Goal: Task Accomplishment & Management: Manage account settings

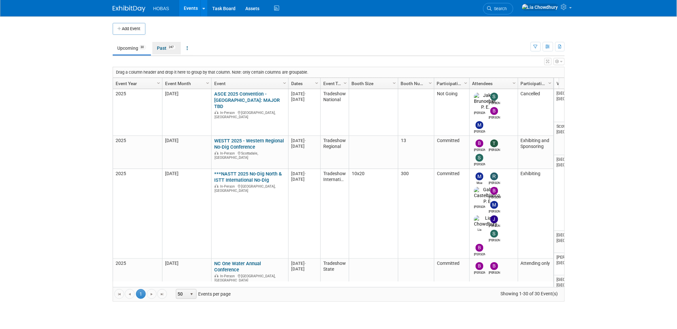
click at [165, 45] on link "Past 247" at bounding box center [166, 48] width 28 height 12
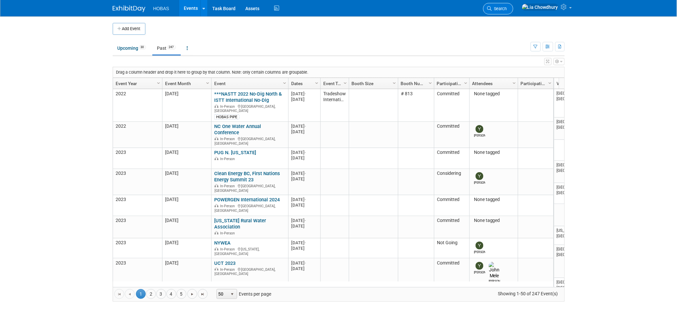
click at [507, 10] on span "Search" at bounding box center [499, 8] width 15 height 5
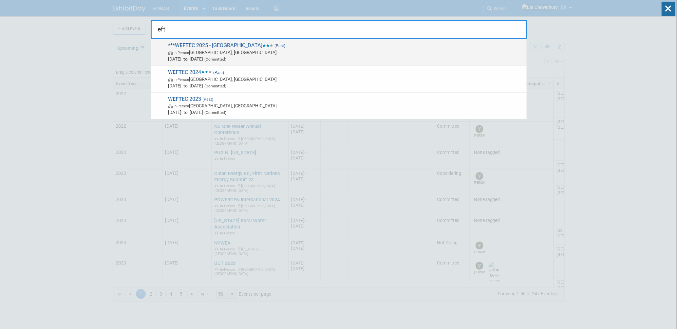
type input "eft"
click at [199, 49] on span "In-Person Chicago, IL" at bounding box center [345, 52] width 355 height 7
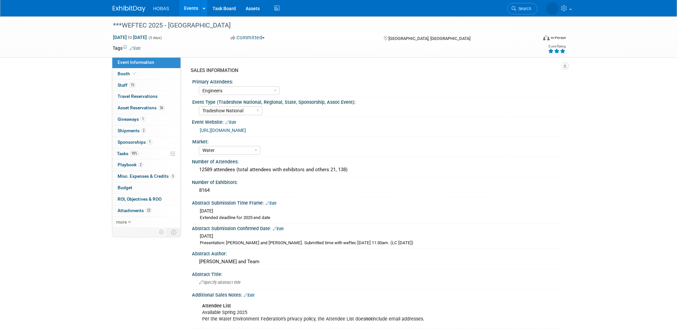
select select "Engineers"
select select "Tradeshow National"
select select "Water"
select select "Exhibiting and Sponsoring"
click at [122, 190] on span "Budget" at bounding box center [125, 187] width 15 height 5
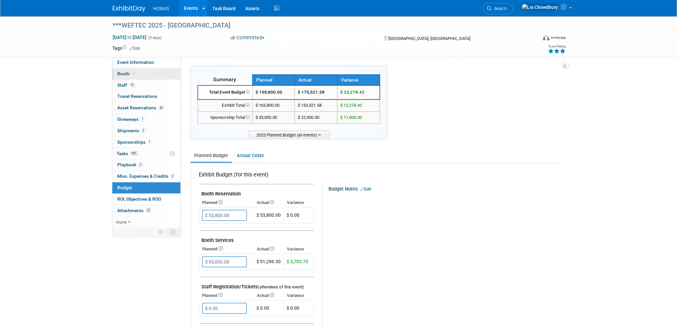
click at [122, 73] on span "Booth" at bounding box center [128, 73] width 20 height 5
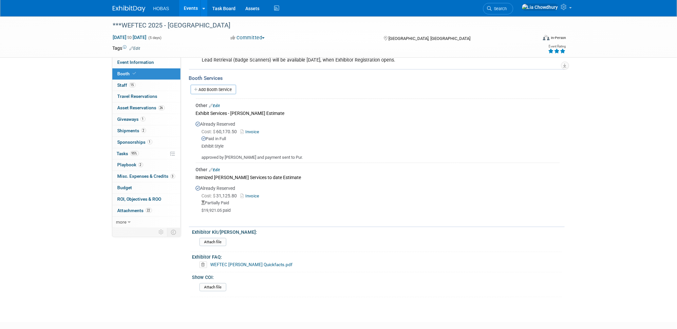
scroll to position [242, 0]
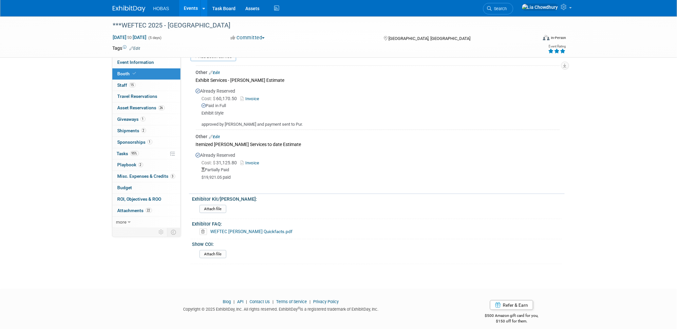
click at [219, 135] on link "Edit" at bounding box center [214, 137] width 11 height 5
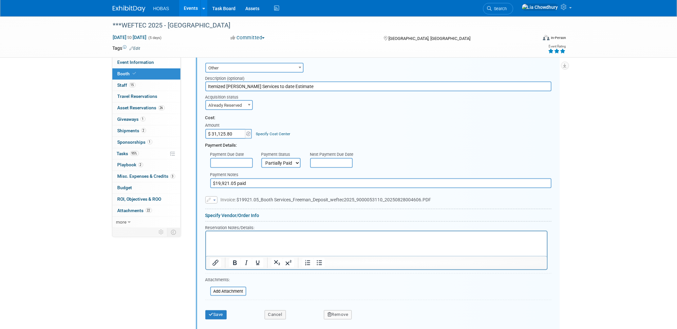
scroll to position [330, 0]
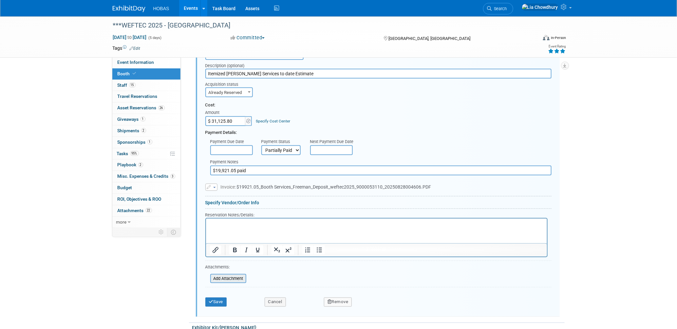
click at [224, 275] on input "file" at bounding box center [207, 279] width 78 height 8
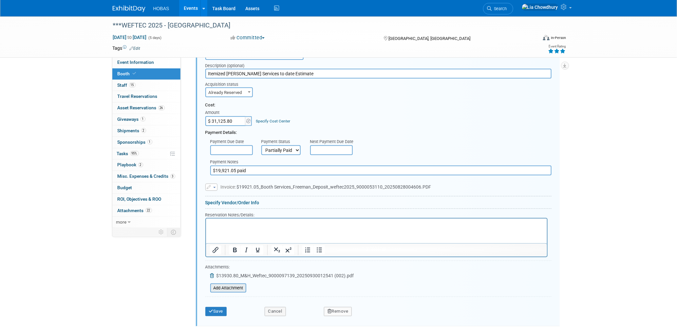
click at [233, 285] on input "file" at bounding box center [207, 288] width 78 height 8
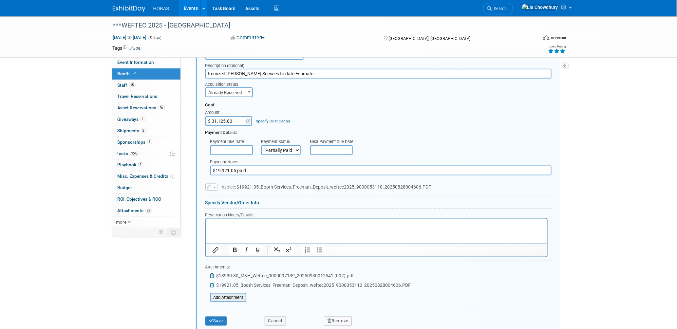
click at [239, 294] on input "file" at bounding box center [207, 298] width 78 height 8
click at [235, 303] on input "file" at bounding box center [207, 307] width 78 height 8
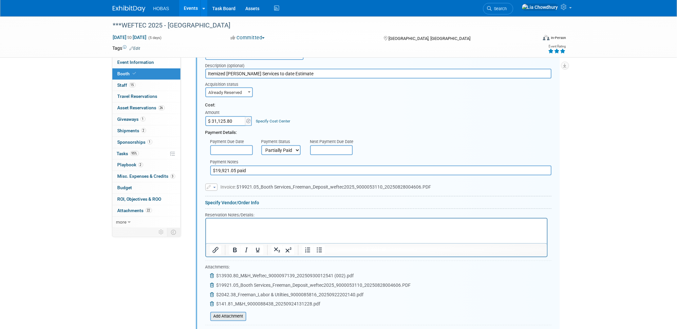
click at [237, 313] on input "file" at bounding box center [207, 317] width 78 height 8
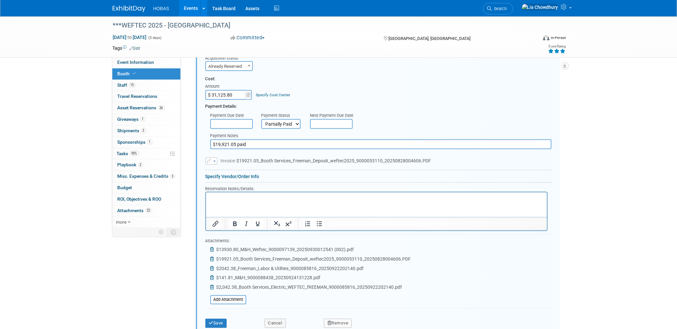
scroll to position [402, 0]
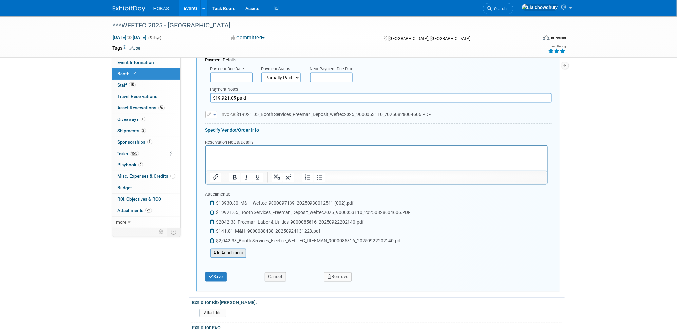
click at [215, 249] on input "file" at bounding box center [207, 253] width 78 height 8
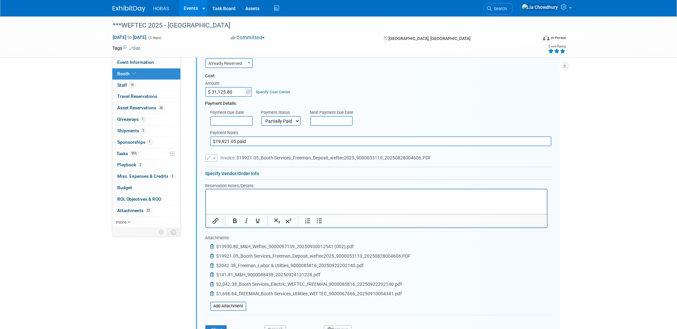
scroll to position [257, 0]
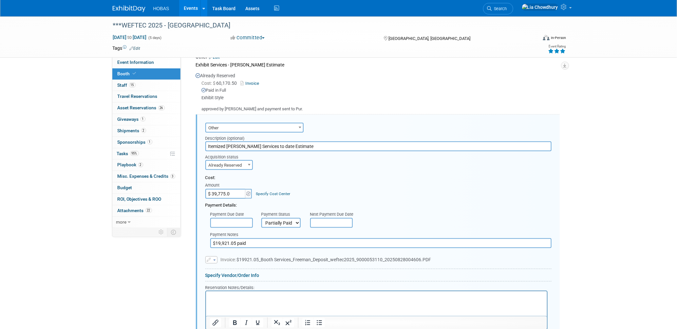
type input "$ 39,775.06"
click at [538, 193] on div "Cost: Amount $ 39,775.06 Specify Cost Center Cost Center -- Not Specified --" at bounding box center [378, 187] width 346 height 24
click at [266, 219] on select "Not Paid Yet Partially Paid Paid in Full" at bounding box center [280, 223] width 39 height 10
select select "1"
click at [261, 218] on select "Not Paid Yet Partially Paid Paid in Full" at bounding box center [280, 223] width 39 height 10
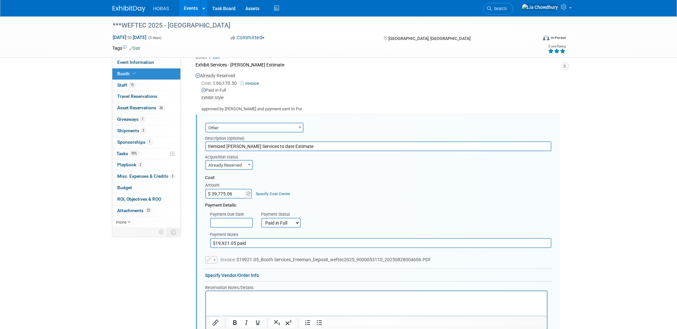
click at [367, 232] on div "Payment Notes" at bounding box center [380, 235] width 341 height 7
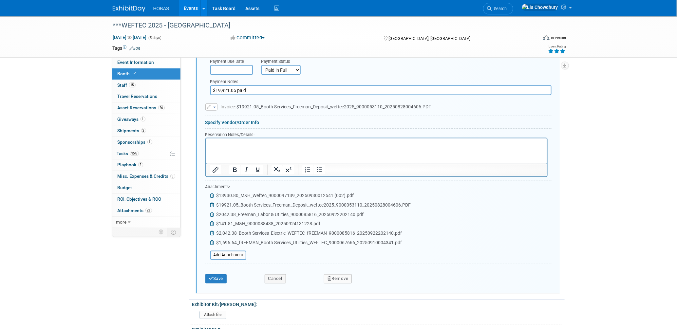
scroll to position [366, 0]
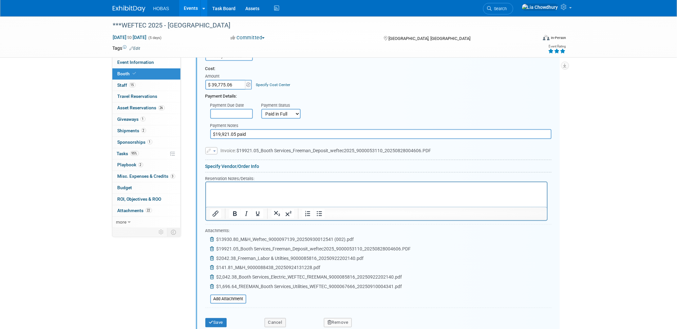
click at [214, 147] on button "button" at bounding box center [211, 150] width 12 height 7
click at [221, 165] on link "Remove attachment" at bounding box center [238, 169] width 65 height 9
click at [218, 319] on button "Save" at bounding box center [216, 323] width 22 height 9
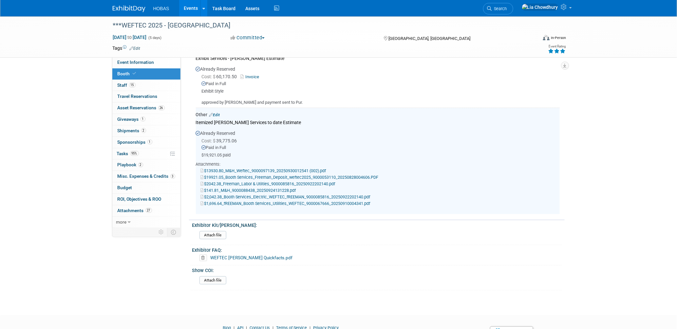
scroll to position [145, 0]
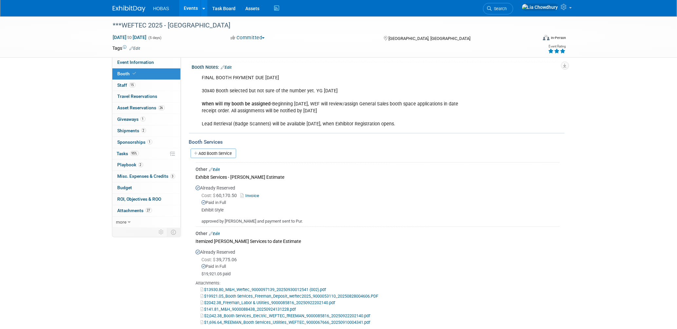
click at [219, 231] on link "Edit" at bounding box center [214, 233] width 11 height 5
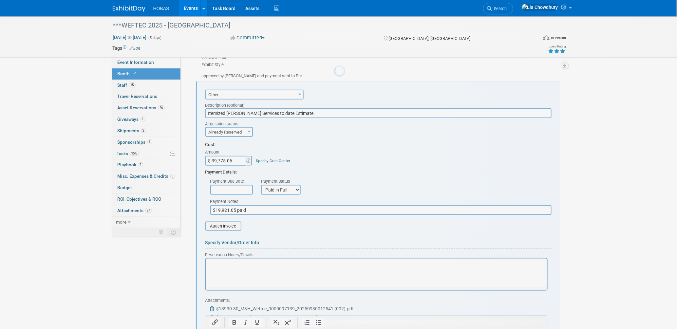
scroll to position [293, 0]
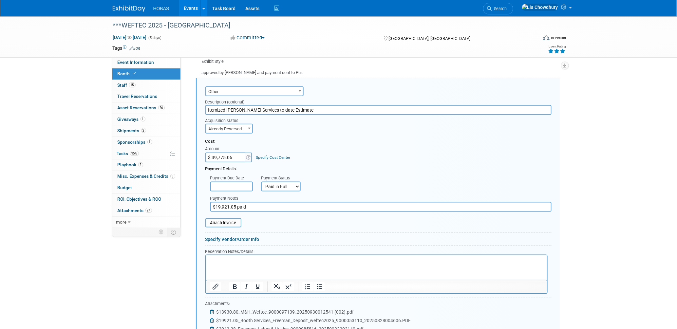
click at [230, 202] on input "$19,921.05 paid" at bounding box center [380, 207] width 341 height 10
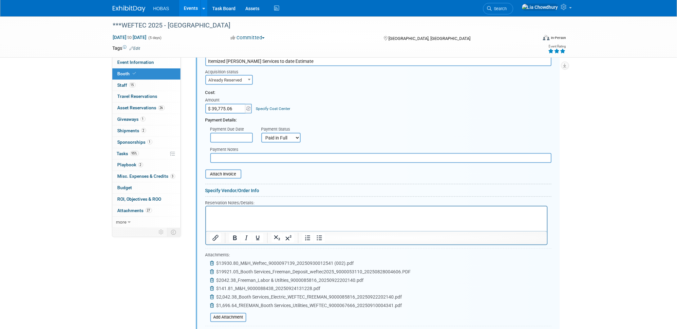
scroll to position [475, 0]
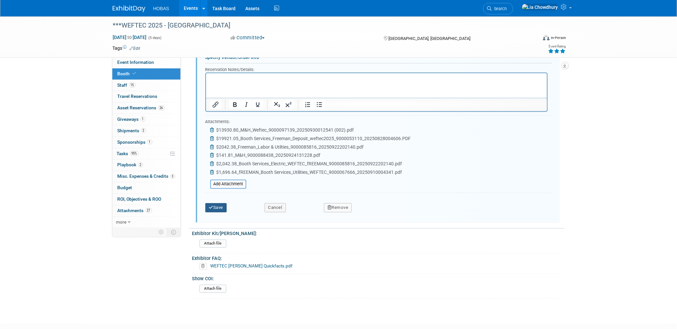
click at [215, 203] on button "Save" at bounding box center [216, 207] width 22 height 9
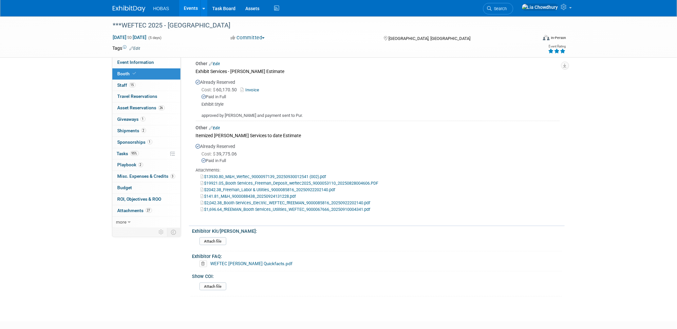
scroll to position [283, 0]
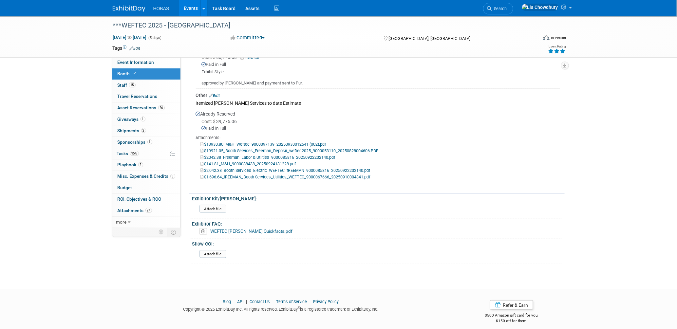
click at [216, 93] on link "Edit" at bounding box center [214, 95] width 11 height 5
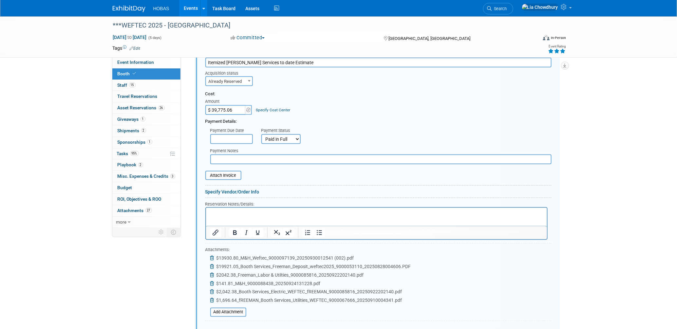
scroll to position [402, 0]
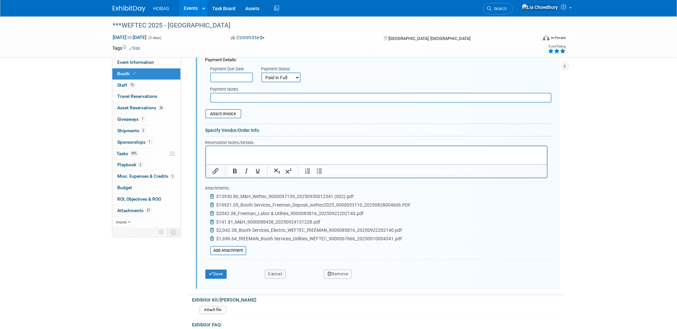
click at [212, 211] on icon at bounding box center [212, 213] width 5 height 5
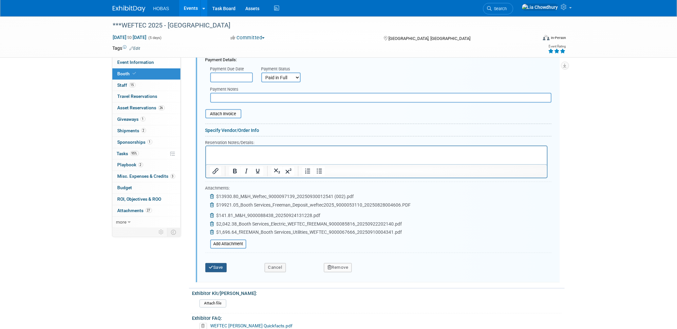
click at [215, 263] on button "Save" at bounding box center [216, 267] width 22 height 9
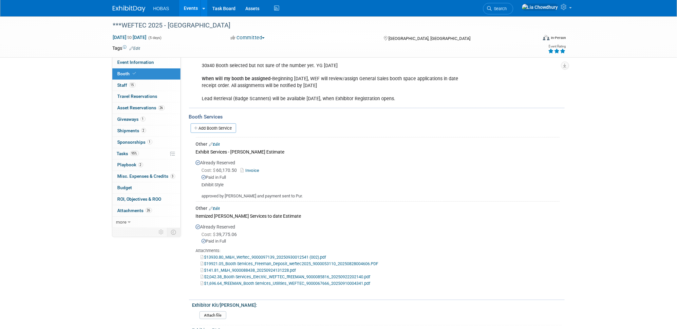
scroll to position [254, 0]
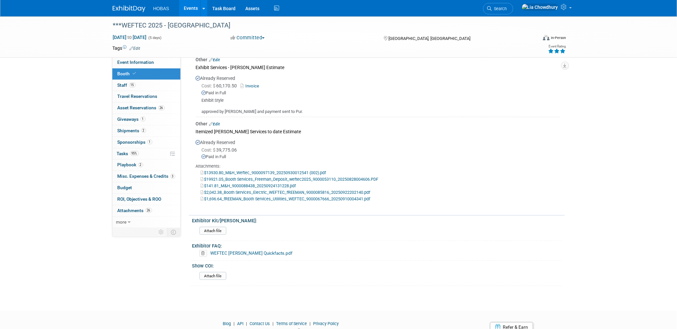
click at [216, 122] on link "Edit" at bounding box center [214, 124] width 11 height 5
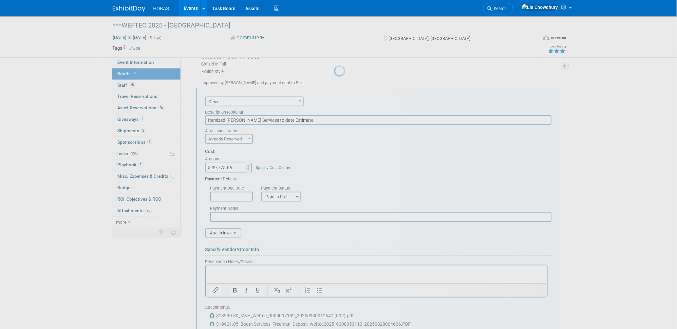
scroll to position [0, 0]
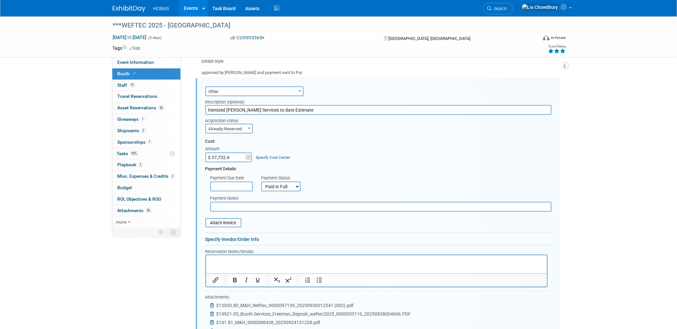
type input "$ 37,732.68"
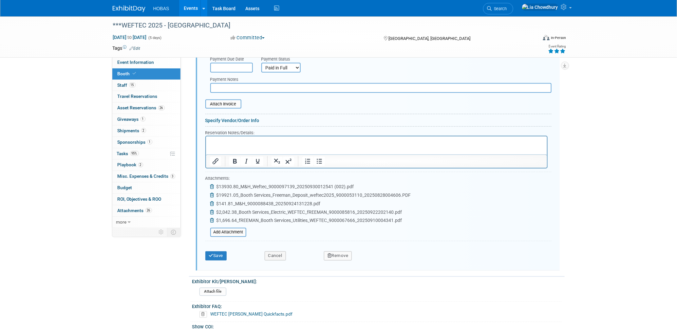
scroll to position [439, 0]
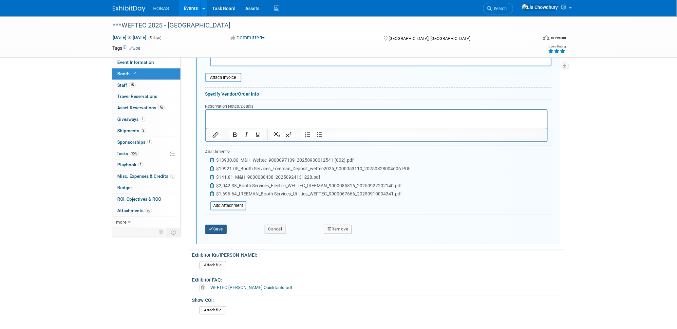
click at [210, 227] on icon "submit" at bounding box center [211, 229] width 5 height 4
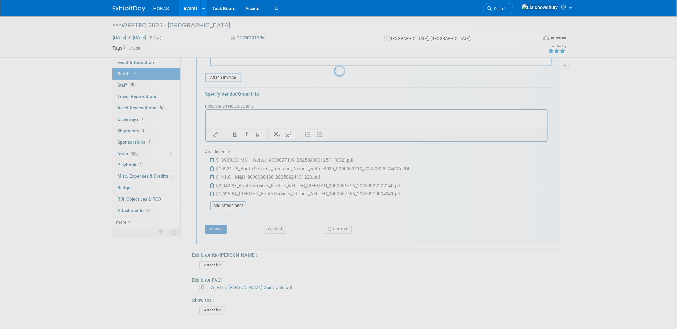
scroll to position [276, 0]
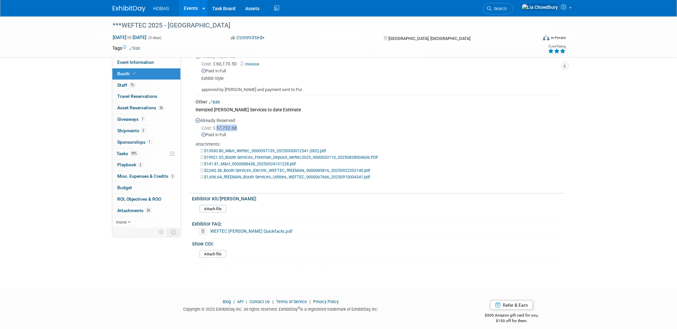
drag, startPoint x: 238, startPoint y: 124, endPoint x: 215, endPoint y: 123, distance: 23.0
click at [215, 125] on span "Cost: $ 37,732.68" at bounding box center [221, 127] width 38 height 5
copy span "37,732.68"
click at [127, 188] on span "Budget" at bounding box center [125, 187] width 15 height 5
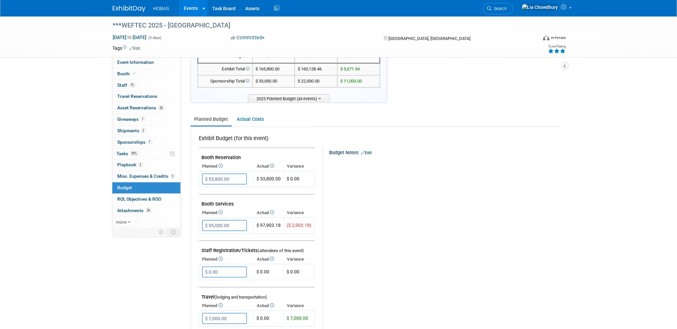
scroll to position [109, 0]
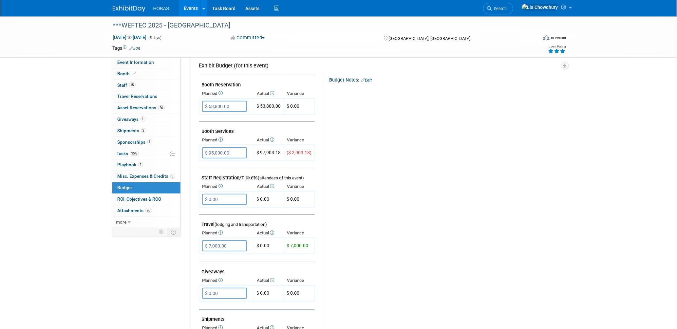
click at [127, 183] on link "Budget" at bounding box center [146, 187] width 68 height 11
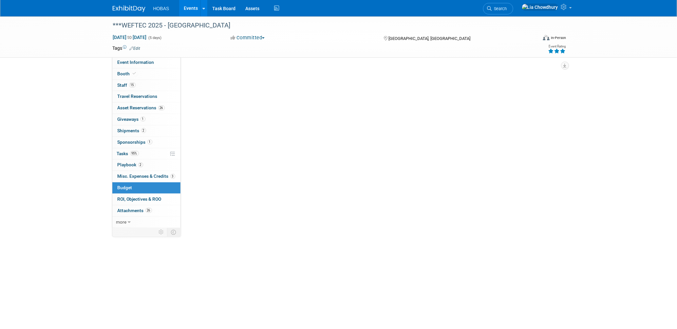
scroll to position [0, 0]
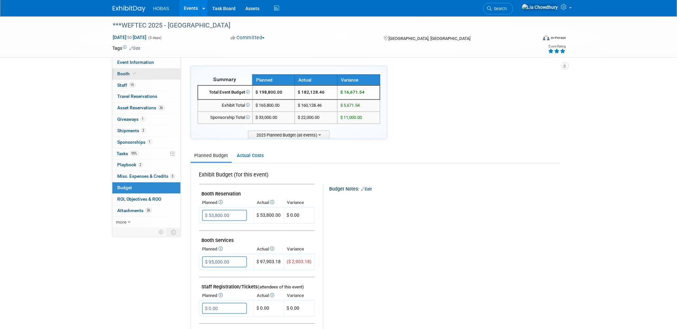
click at [124, 71] on span "Booth" at bounding box center [128, 73] width 20 height 5
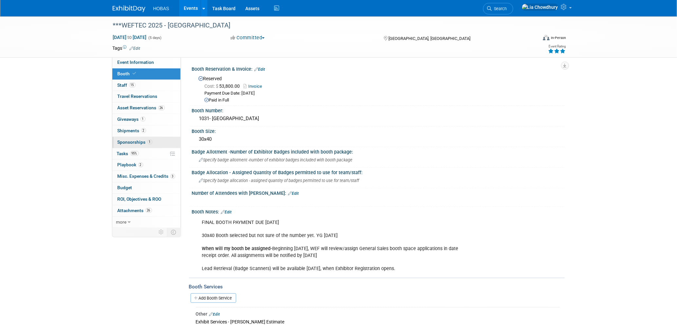
click at [128, 142] on span "Sponsorships 1" at bounding box center [135, 141] width 35 height 5
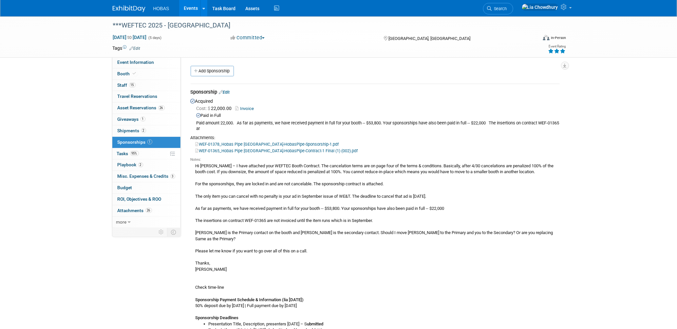
click at [230, 90] on link "Edit" at bounding box center [224, 92] width 11 height 5
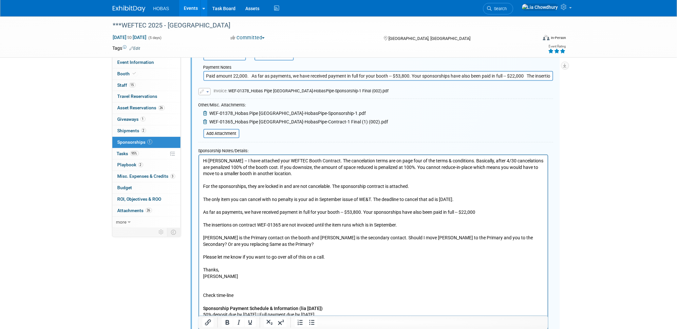
scroll to position [82, 0]
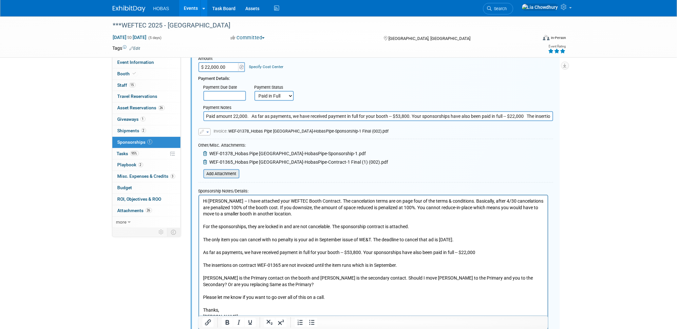
click at [228, 170] on input "file" at bounding box center [200, 174] width 78 height 8
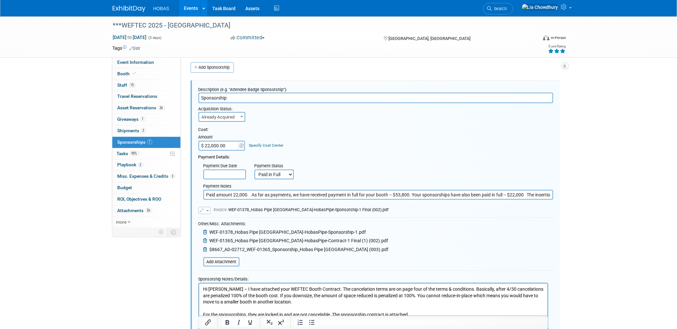
scroll to position [0, 0]
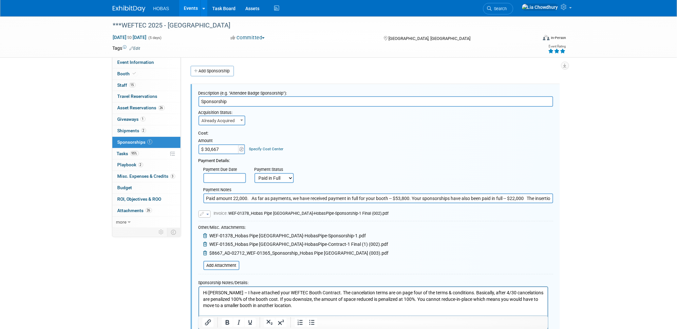
type input "$ 30,667.00"
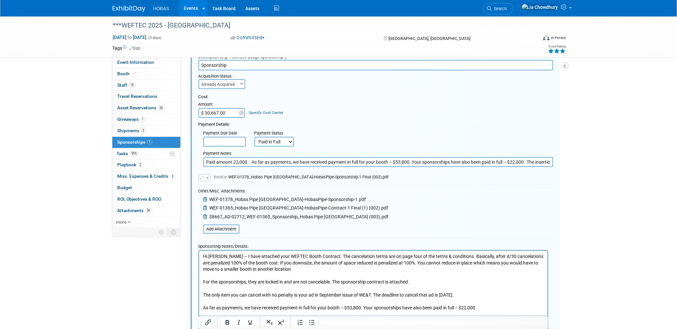
scroll to position [254, 0]
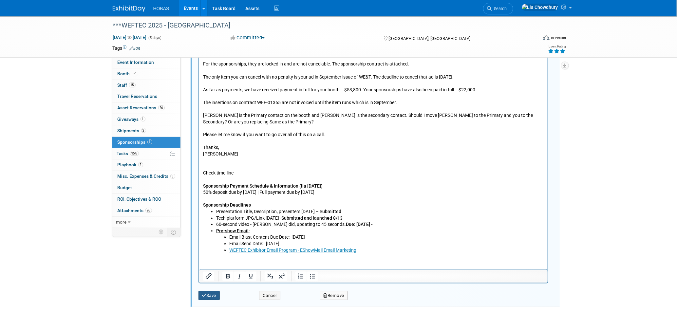
click at [211, 294] on button "Save" at bounding box center [209, 295] width 22 height 9
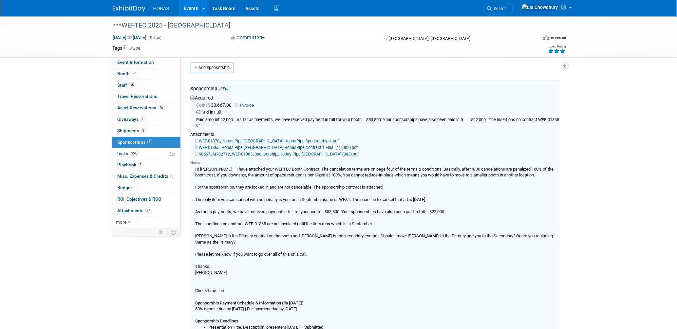
scroll to position [0, 0]
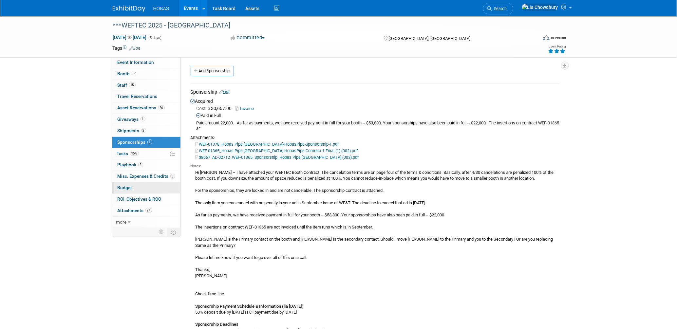
click at [129, 186] on span "Budget" at bounding box center [125, 187] width 15 height 5
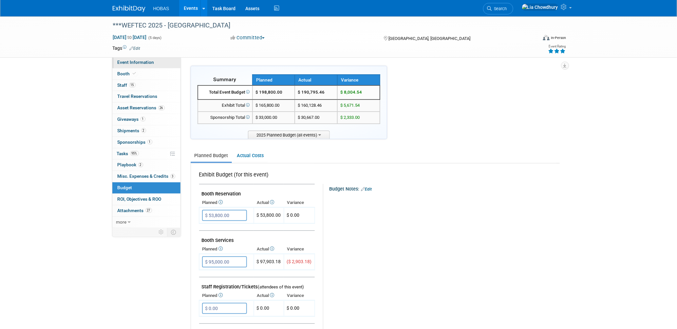
click at [114, 67] on link "Event Information" at bounding box center [146, 62] width 68 height 11
select select "Engineers"
select select "Tradeshow National"
select select "Water"
select select "Exhibiting and Sponsoring"
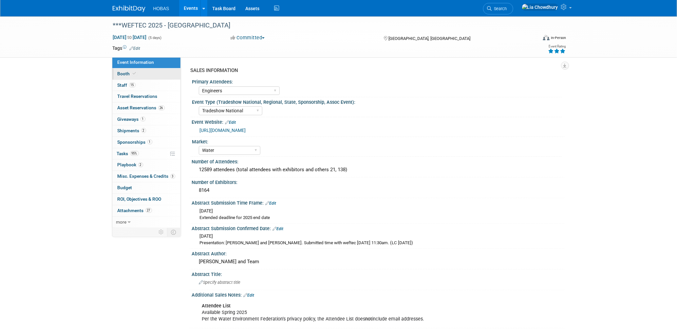
click at [120, 75] on span "Booth" at bounding box center [128, 73] width 20 height 5
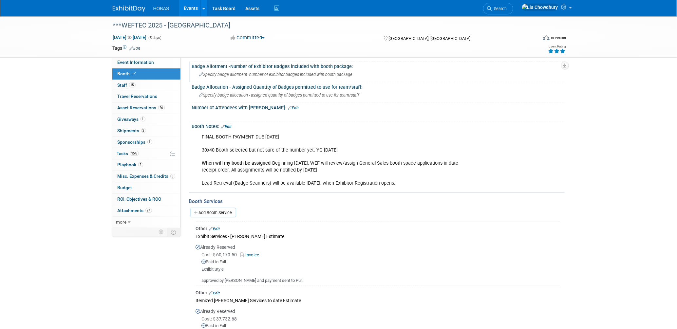
scroll to position [182, 0]
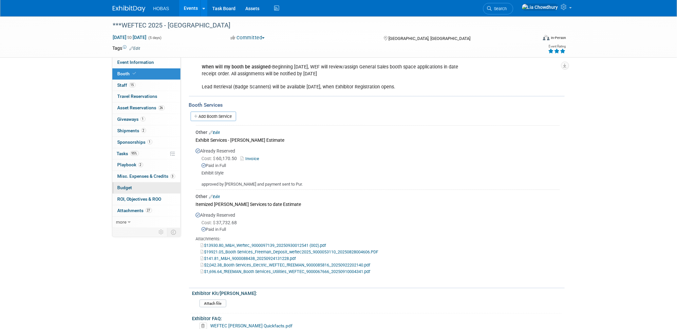
click at [124, 182] on link "Budget" at bounding box center [146, 187] width 68 height 11
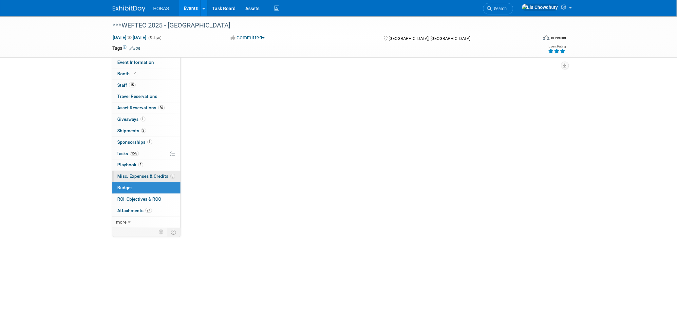
scroll to position [0, 0]
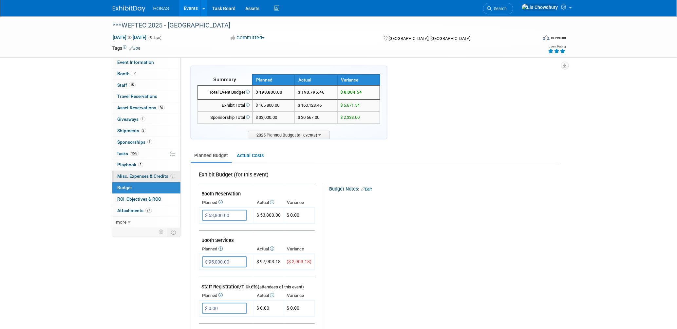
click at [124, 175] on span "Misc. Expenses & Credits 3" at bounding box center [147, 175] width 58 height 5
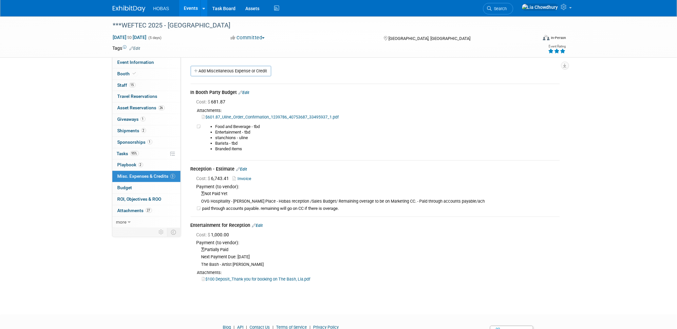
click at [247, 167] on link "Edit" at bounding box center [241, 169] width 11 height 5
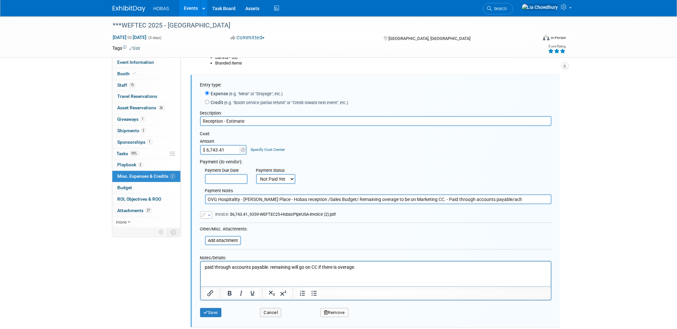
click at [223, 148] on input "$ 6,743.41" at bounding box center [220, 150] width 41 height 10
click at [226, 148] on input "$ 6,743.41" at bounding box center [220, 150] width 41 height 10
drag, startPoint x: 227, startPoint y: 149, endPoint x: 194, endPoint y: 146, distance: 32.6
click at [194, 146] on div "Entry type: Expense (e.g. "Meal" or "Drayage", etc.) Credit (e.g. "Booth servic…" at bounding box center [375, 201] width 369 height 252
click at [331, 167] on div "Payment Due Date Payment Status Not Paid Yet Partially Paid Paid in Full Next P…" at bounding box center [375, 174] width 361 height 19
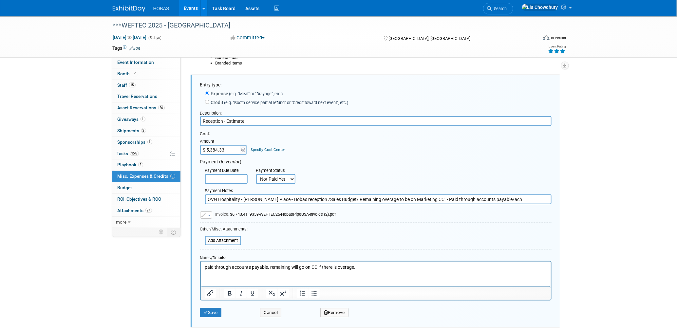
scroll to position [122, 0]
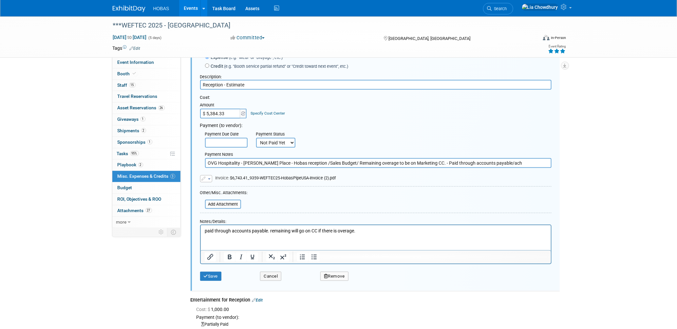
click at [219, 111] on input "$ 5,384.33" at bounding box center [220, 114] width 41 height 10
type input "$ 7,719.33"
click at [305, 225] on html "paid through accounts payable. remaining will go on CC if there is overage." at bounding box center [375, 229] width 350 height 9
click at [270, 232] on p "paid through accounts payable. remaining will go on CC if there is overage." at bounding box center [375, 231] width 342 height 7
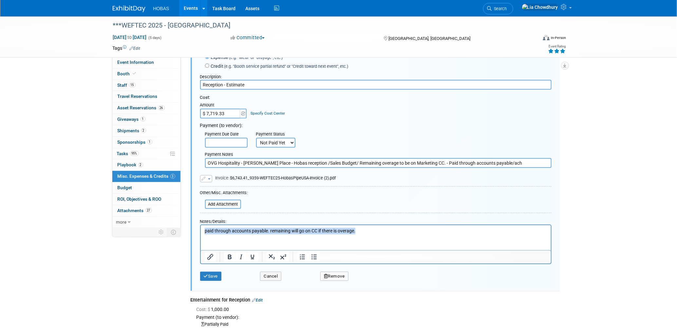
click at [270, 232] on p "paid through accounts payable. remaining will go on CC if there is overage." at bounding box center [375, 231] width 342 height 7
paste body "Rich Text Area. Press ALT-0 for help."
click at [273, 232] on p "Party & Barista $7,719.33" at bounding box center [375, 231] width 342 height 7
click at [210, 272] on button "Save" at bounding box center [211, 276] width 22 height 9
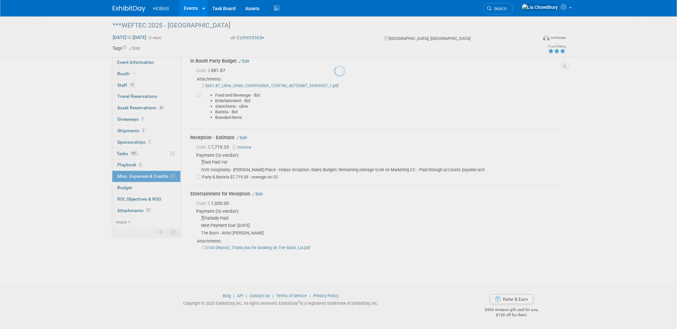
scroll to position [30, 0]
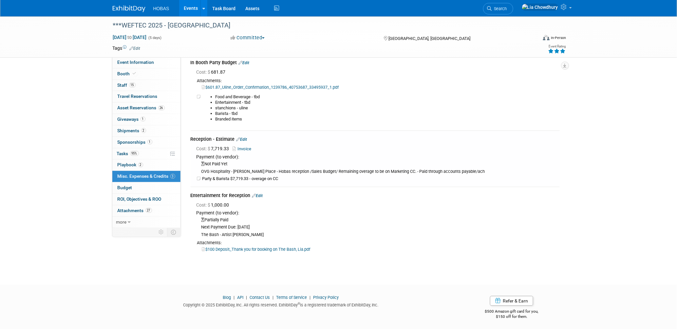
click at [243, 146] on link "Invoice" at bounding box center [243, 148] width 21 height 5
click at [242, 137] on link "Edit" at bounding box center [241, 139] width 11 height 5
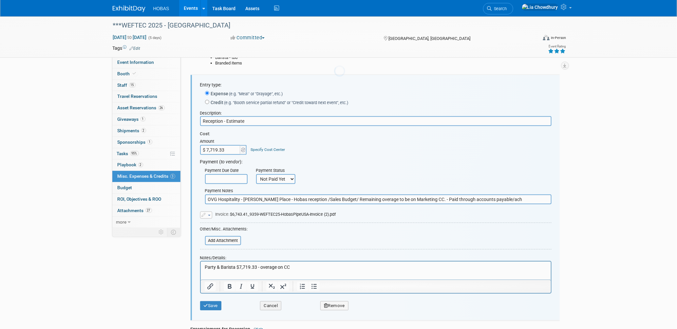
scroll to position [0, 0]
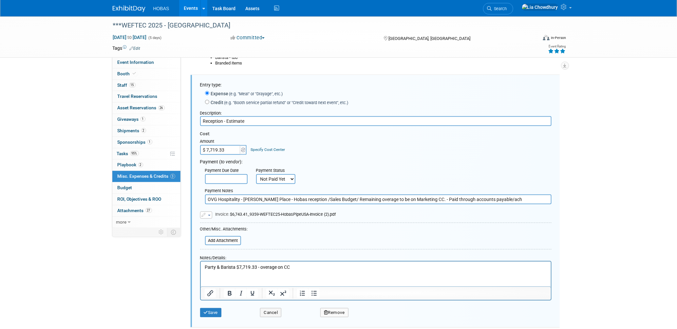
click at [208, 215] on span "button" at bounding box center [209, 215] width 3 height 1
click at [216, 222] on link "Replace with a new file" at bounding box center [232, 224] width 65 height 9
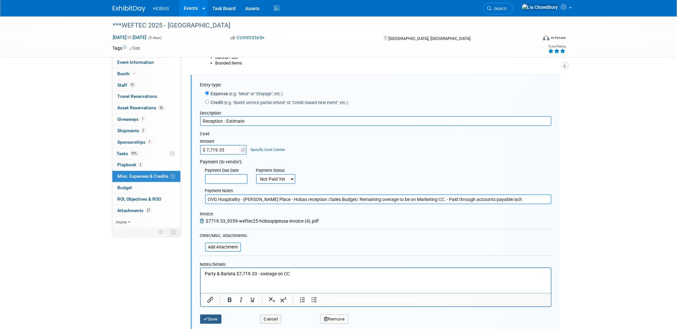
click at [207, 317] on icon "submit" at bounding box center [206, 319] width 5 height 4
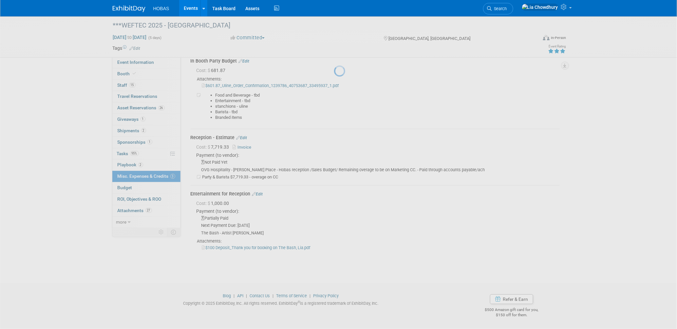
scroll to position [30, 0]
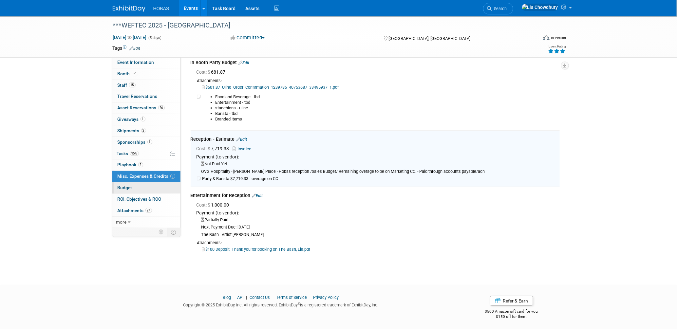
click at [127, 189] on span "Budget" at bounding box center [125, 187] width 15 height 5
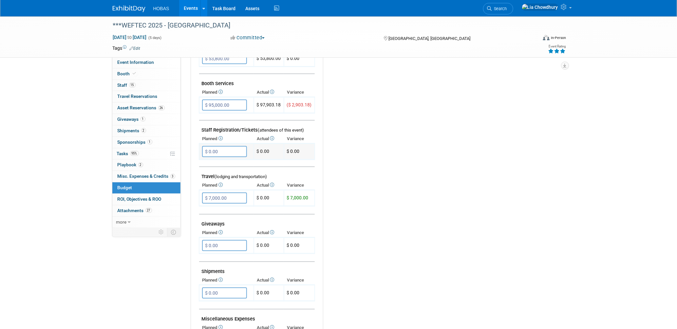
scroll to position [218, 0]
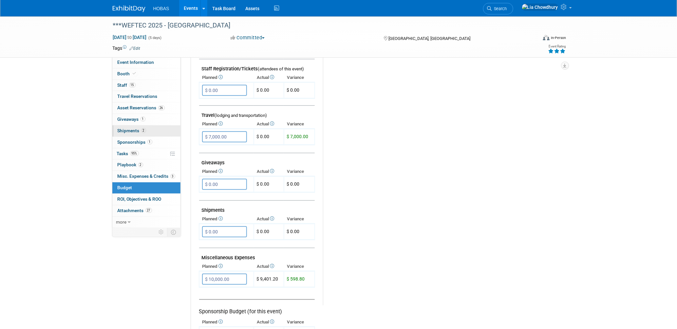
type input "$"
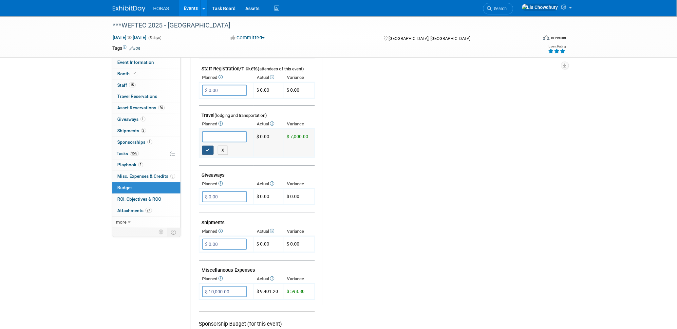
click at [210, 147] on button "button" at bounding box center [208, 150] width 12 height 9
type input "$ 0.00"
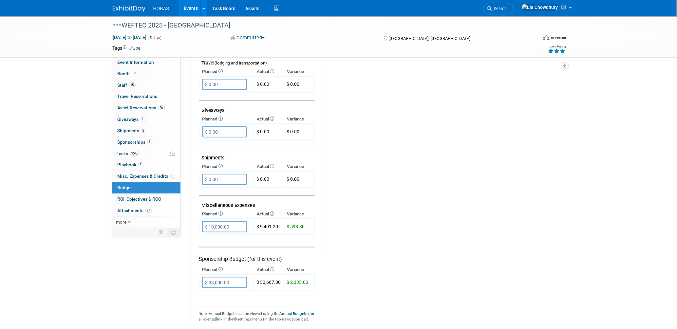
scroll to position [329, 0]
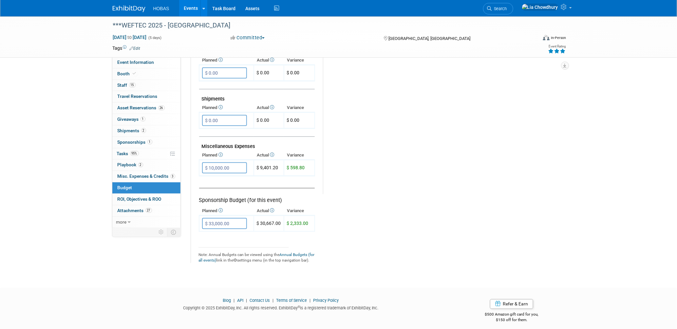
click at [123, 184] on link "Budget" at bounding box center [146, 187] width 68 height 11
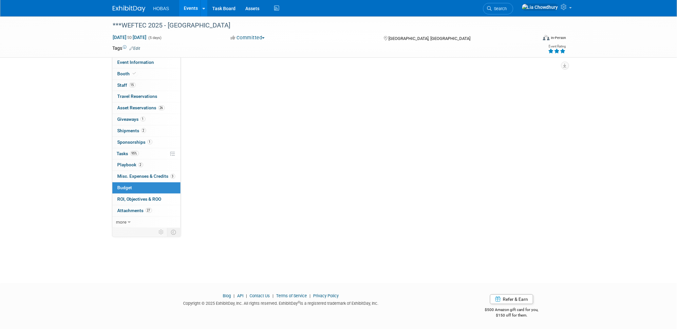
scroll to position [0, 0]
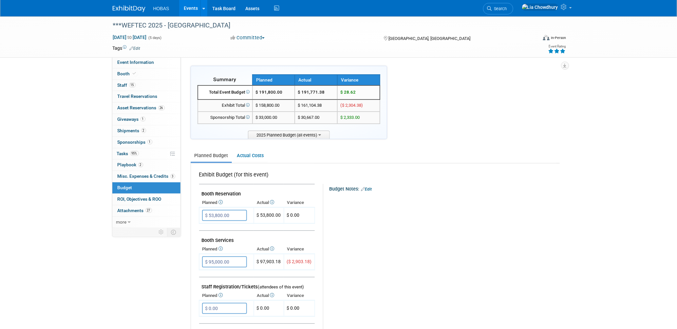
click at [129, 175] on span "Misc. Expenses & Credits 3" at bounding box center [147, 175] width 58 height 5
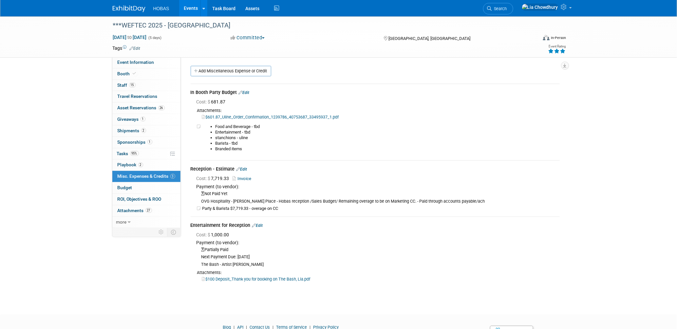
click at [262, 223] on link "Edit" at bounding box center [257, 225] width 11 height 5
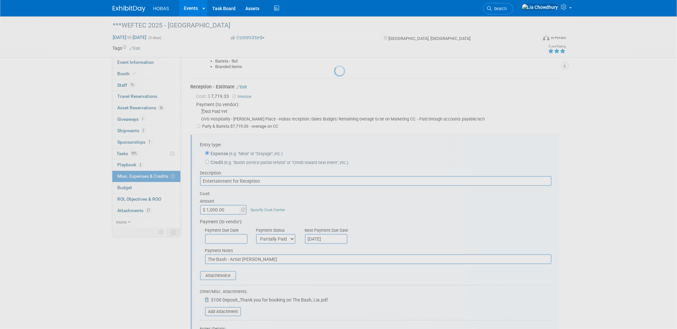
scroll to position [141, 0]
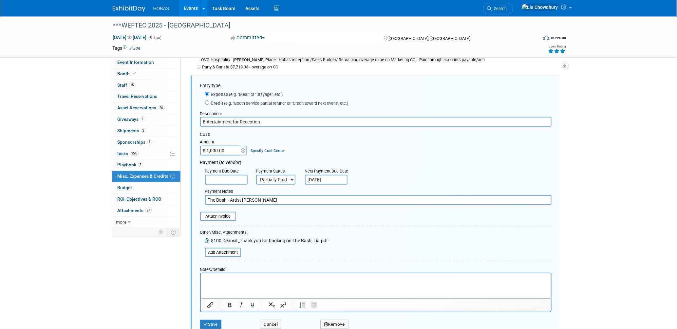
click at [228, 150] on input "$ 1,000.00" at bounding box center [220, 151] width 41 height 10
type input "$ 1,369.24"
click at [280, 178] on select "Not Paid Yet Partially Paid Paid in Full" at bounding box center [275, 180] width 39 height 10
select select "1"
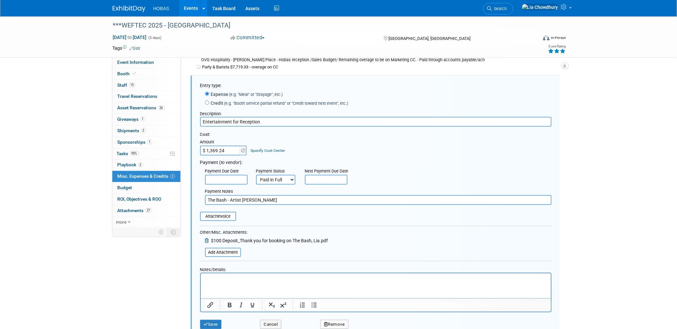
click at [256, 175] on select "Not Paid Yet Partially Paid Paid in Full" at bounding box center [275, 180] width 39 height 10
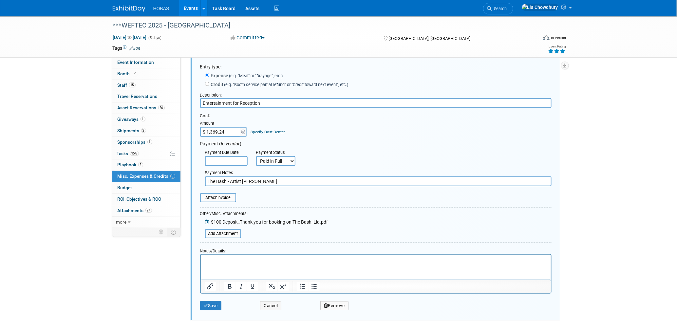
scroll to position [178, 0]
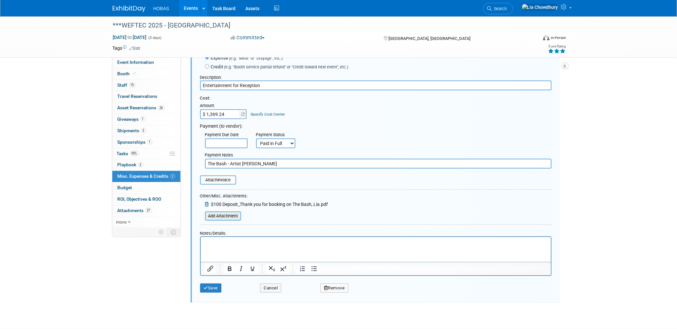
click at [217, 212] on input "file" at bounding box center [201, 216] width 78 height 8
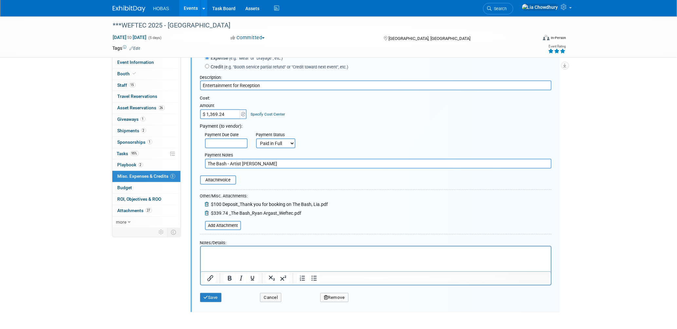
drag, startPoint x: 208, startPoint y: 200, endPoint x: 212, endPoint y: 197, distance: 5.3
click at [208, 202] on icon at bounding box center [207, 204] width 5 height 5
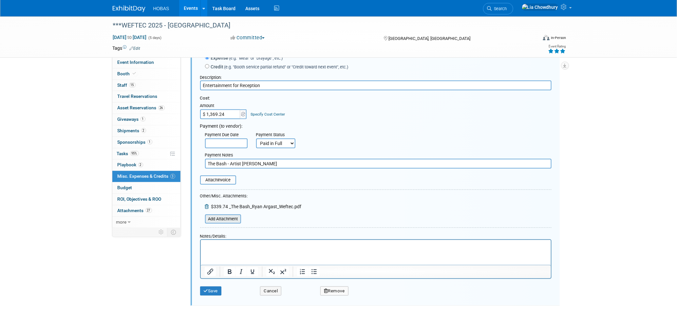
click at [221, 215] on input "file" at bounding box center [201, 219] width 78 height 8
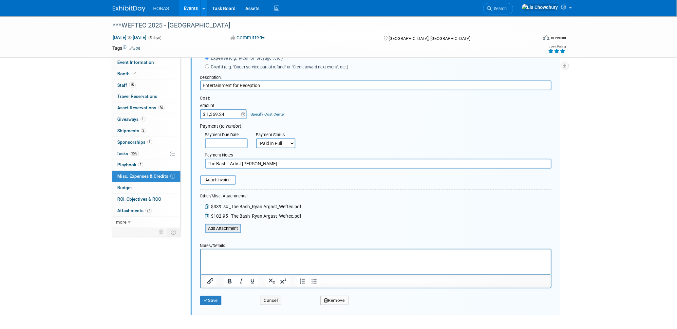
click at [231, 225] on input "file" at bounding box center [201, 229] width 78 height 8
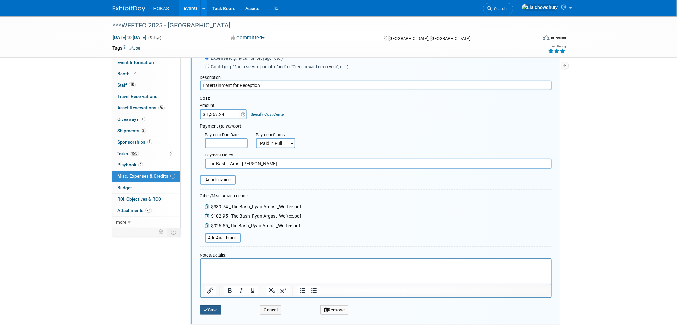
click at [215, 305] on button "Save" at bounding box center [211, 309] width 22 height 9
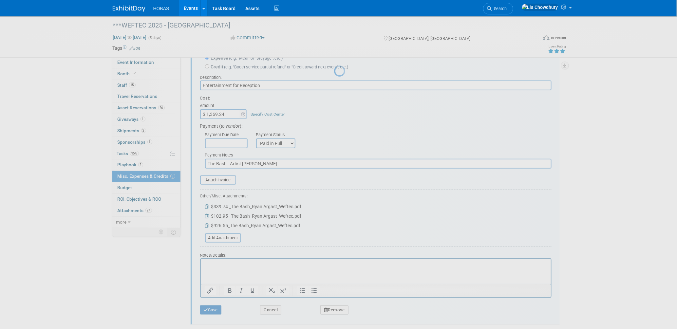
scroll to position [36, 0]
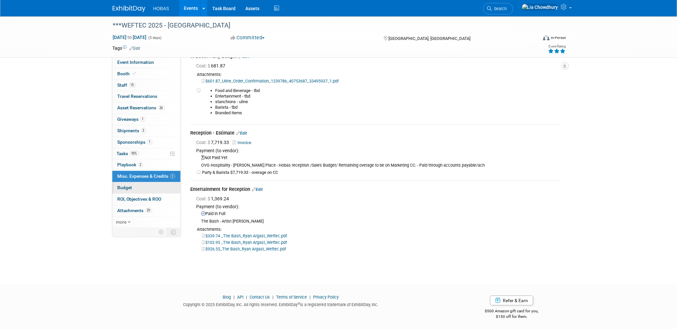
click at [121, 190] on span "Budget" at bounding box center [125, 187] width 15 height 5
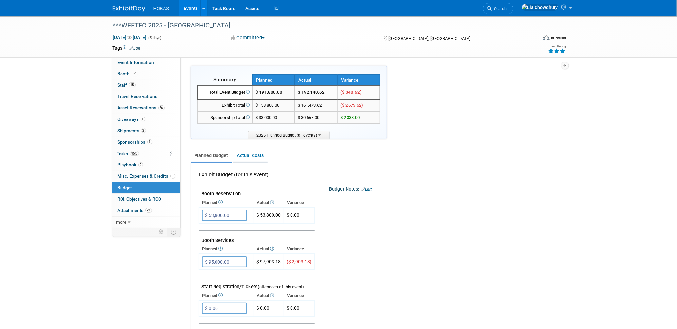
click at [247, 156] on link "Actual Costs" at bounding box center [250, 156] width 34 height 12
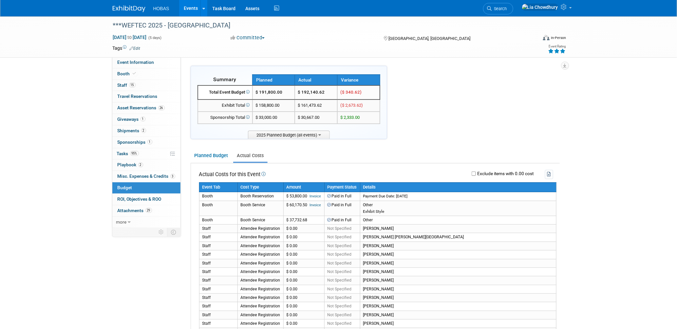
click at [483, 172] on label "Exclude items with 0.00 cost" at bounding box center [505, 174] width 58 height 5
click at [476, 172] on input "Exclude items with 0.00 cost" at bounding box center [473, 174] width 4 height 4
checkbox input "true"
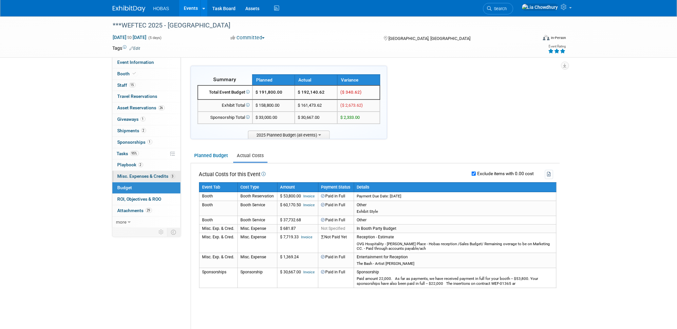
click at [137, 181] on link "3 Misc. Expenses & Credits 3" at bounding box center [146, 176] width 68 height 11
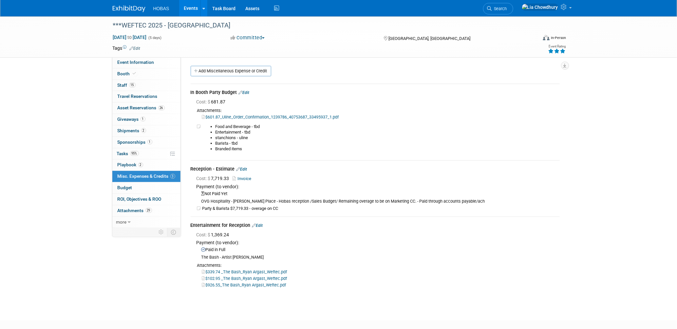
click at [246, 91] on link "Edit" at bounding box center [244, 92] width 11 height 5
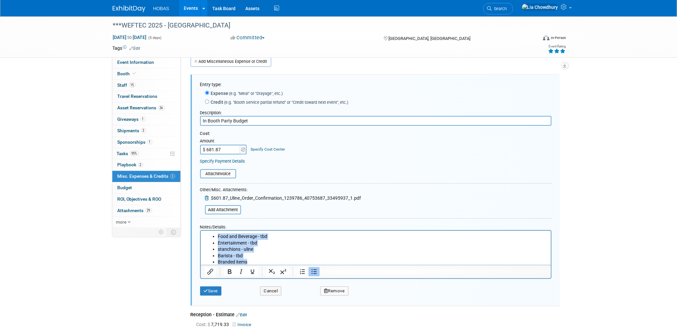
drag, startPoint x: 255, startPoint y: 261, endPoint x: 189, endPoint y: 228, distance: 73.6
click at [200, 231] on html "Food and Beverage - tbd Entertainment - tbd stanchions - uline Barista - tbd Br…" at bounding box center [375, 248] width 350 height 35
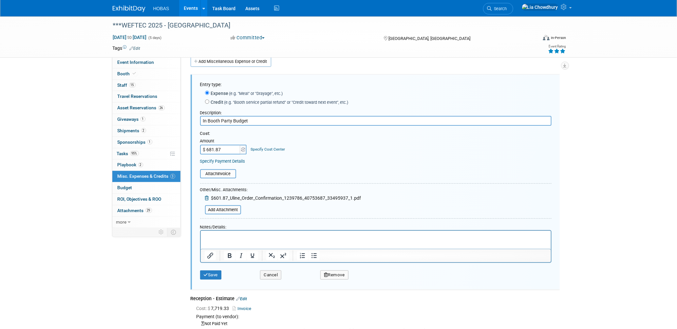
click at [240, 123] on input "In Booth Party Budget" at bounding box center [375, 121] width 351 height 10
type input "z"
type input "Stancions"
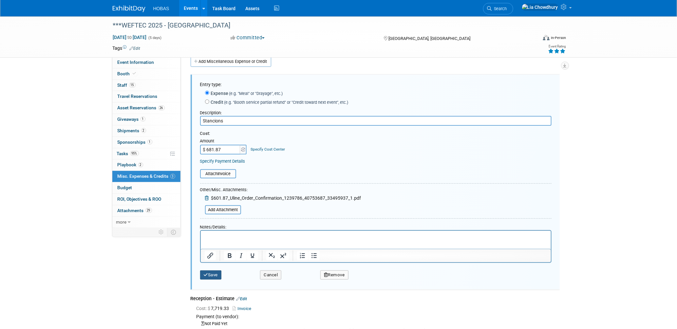
click at [217, 277] on button "Save" at bounding box center [211, 274] width 22 height 9
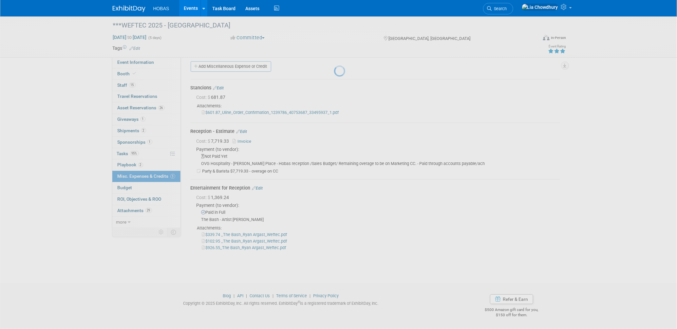
scroll to position [3, 0]
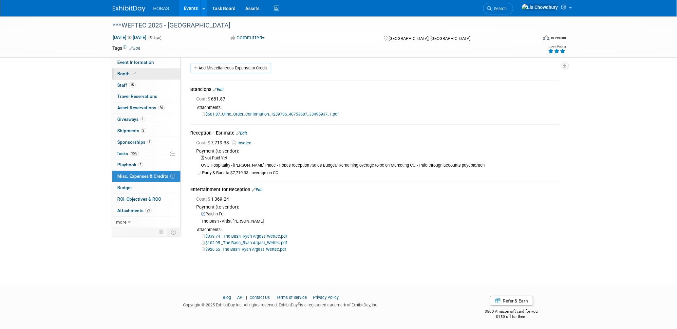
click at [131, 71] on span "Booth" at bounding box center [128, 73] width 20 height 5
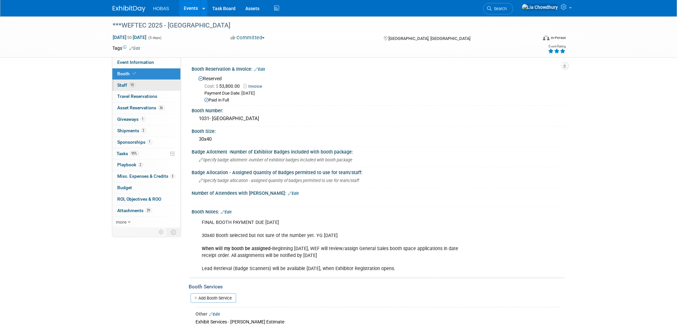
click at [126, 83] on span "Staff 15" at bounding box center [127, 84] width 18 height 5
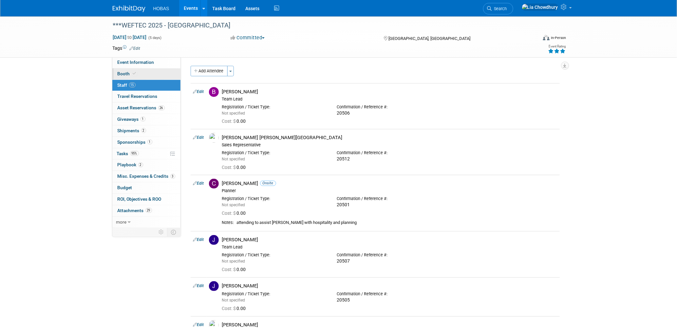
click at [126, 77] on link "Booth" at bounding box center [146, 73] width 68 height 11
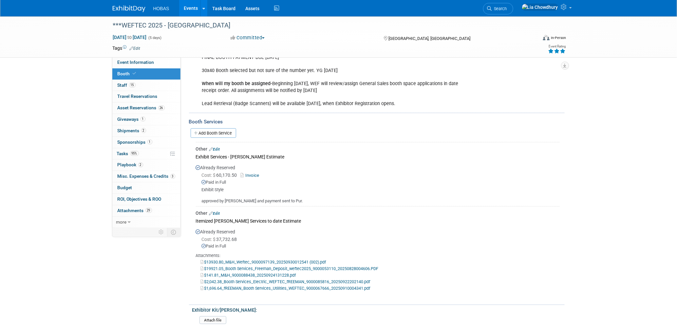
scroll to position [182, 0]
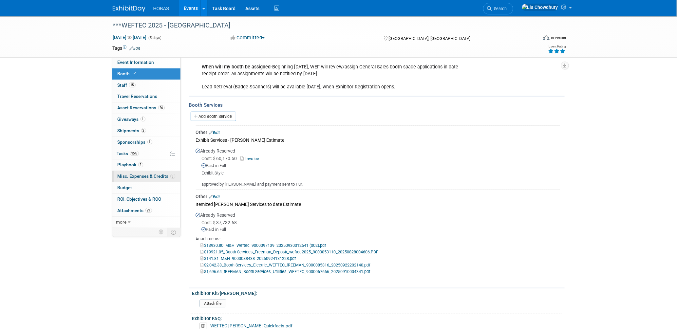
click at [126, 174] on span "Misc. Expenses & Credits 3" at bounding box center [147, 175] width 58 height 5
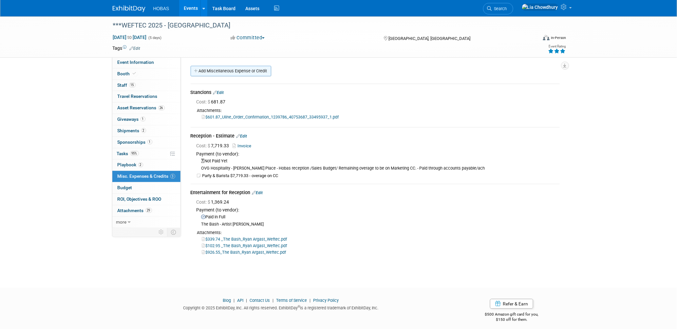
click at [232, 71] on link "Add Miscellaneous Expense or Credit" at bounding box center [231, 71] width 81 height 10
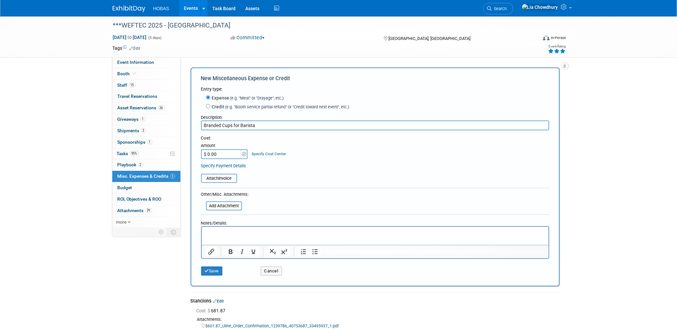
type input "Branded Cups for Barista"
click at [213, 155] on input "$ 0.00" at bounding box center [221, 154] width 41 height 10
click at [217, 152] on input "$ 0.00" at bounding box center [221, 154] width 41 height 10
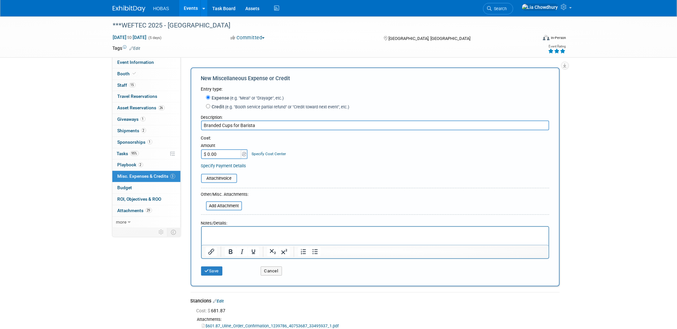
paste input "236.27"
type input "$ 236.27"
click at [314, 172] on div "Attach Invoice" at bounding box center [375, 175] width 348 height 16
click at [201, 123] on input "Branded Cups for Barista" at bounding box center [375, 125] width 348 height 10
type input "The Racetop_Branded Cups for Barista"
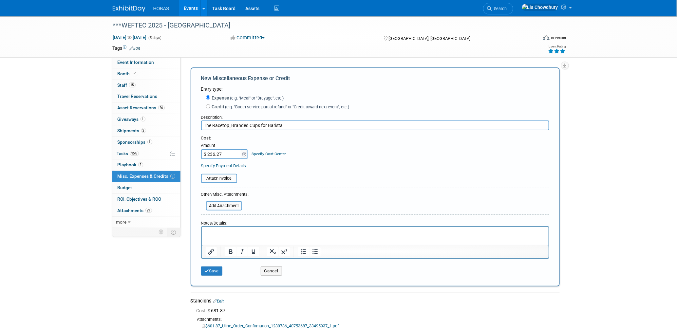
click at [200, 269] on div "Save" at bounding box center [226, 268] width 60 height 13
click at [213, 268] on button "Save" at bounding box center [212, 270] width 22 height 9
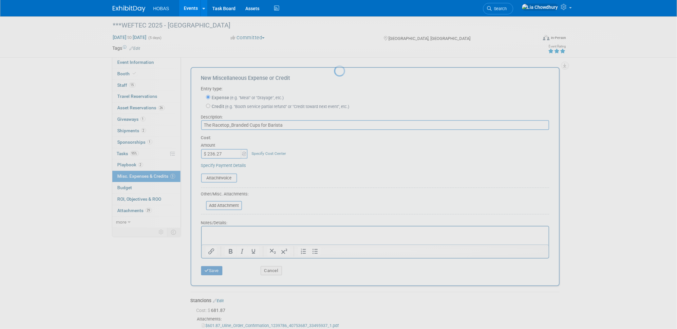
scroll to position [30, 0]
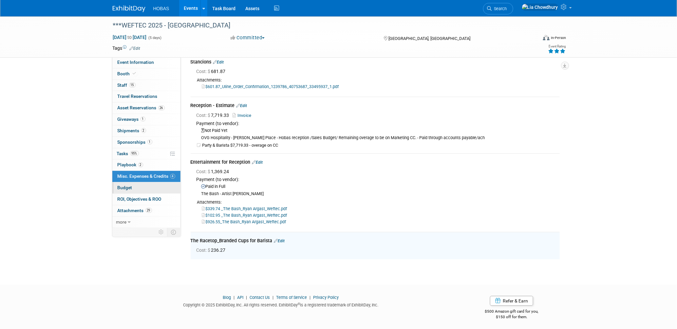
click at [119, 186] on span "Budget" at bounding box center [125, 187] width 15 height 5
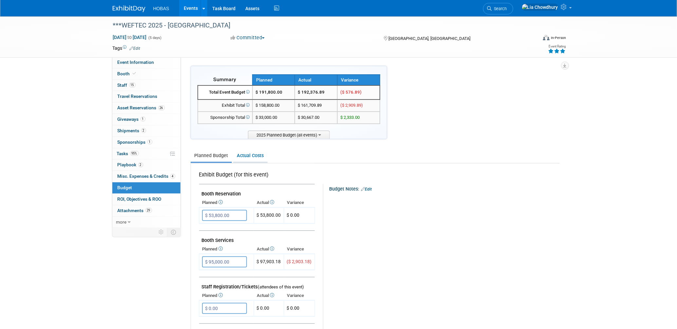
click at [249, 151] on link "Actual Costs" at bounding box center [250, 156] width 34 height 12
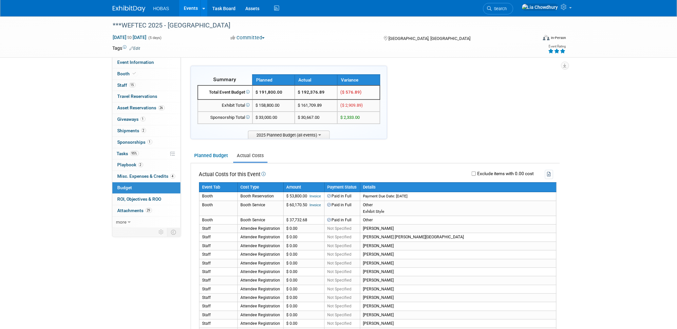
click at [472, 170] on div "Exclude items with 0.00 cost" at bounding box center [412, 174] width 281 height 9
click at [473, 170] on div "Exclude items with 0.00 cost" at bounding box center [412, 174] width 281 height 9
click at [476, 172] on label "Exclude items with 0.00 cost" at bounding box center [505, 174] width 58 height 5
click at [475, 172] on input "Exclude items with 0.00 cost" at bounding box center [473, 174] width 4 height 4
checkbox input "true"
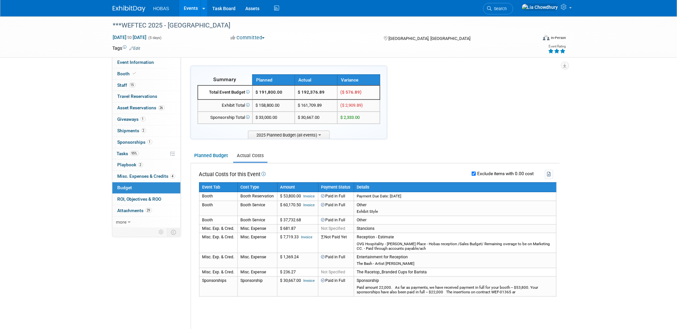
click at [191, 8] on link "Events" at bounding box center [191, 8] width 24 height 16
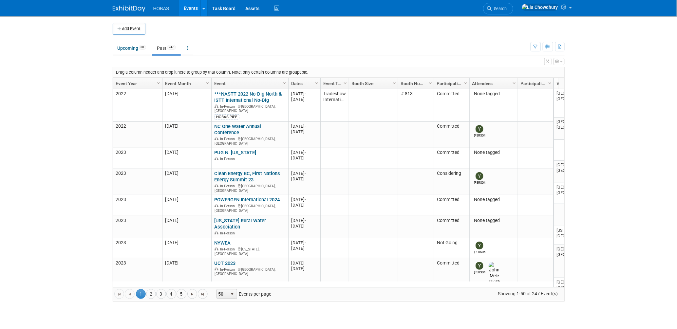
click at [194, 4] on link "Events" at bounding box center [191, 8] width 24 height 16
click at [119, 48] on link "Upcoming 30" at bounding box center [132, 48] width 38 height 12
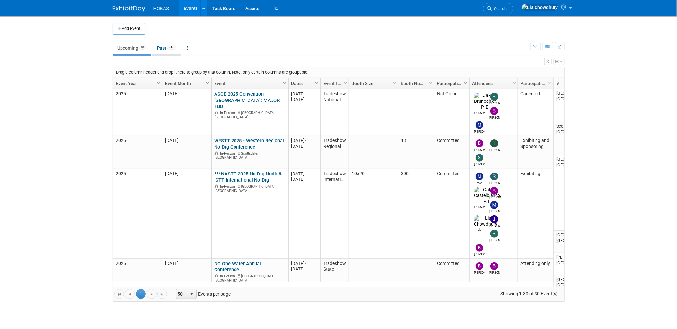
click at [166, 46] on link "Past 247" at bounding box center [166, 48] width 28 height 12
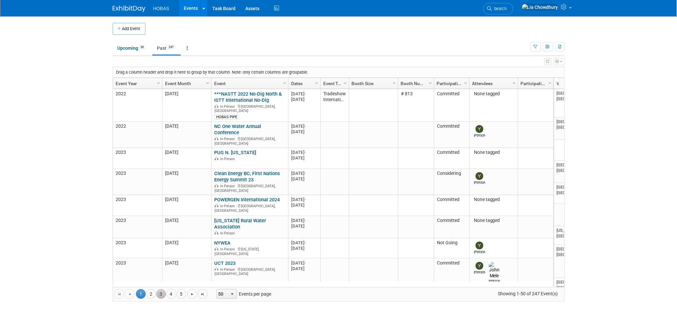
click at [159, 291] on link "3" at bounding box center [161, 294] width 10 height 10
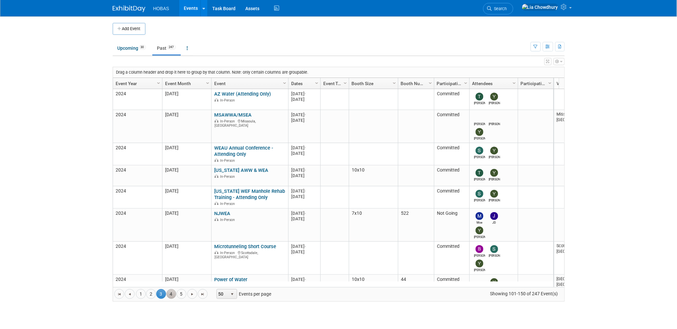
click at [174, 290] on link "4" at bounding box center [171, 294] width 10 height 10
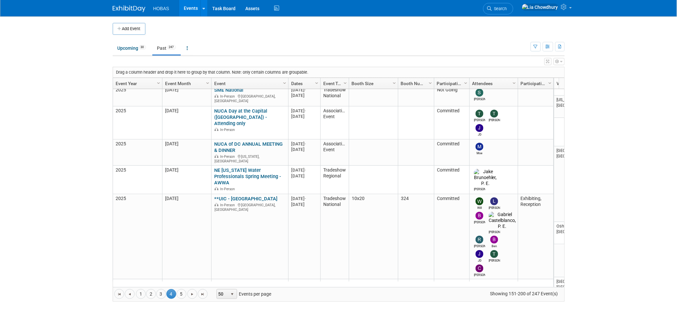
scroll to position [392, 0]
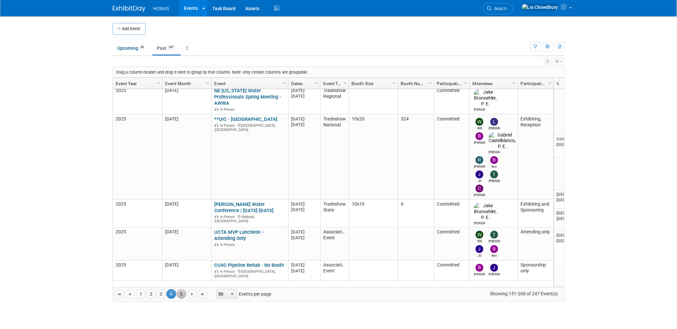
click at [184, 294] on link "5" at bounding box center [181, 294] width 10 height 10
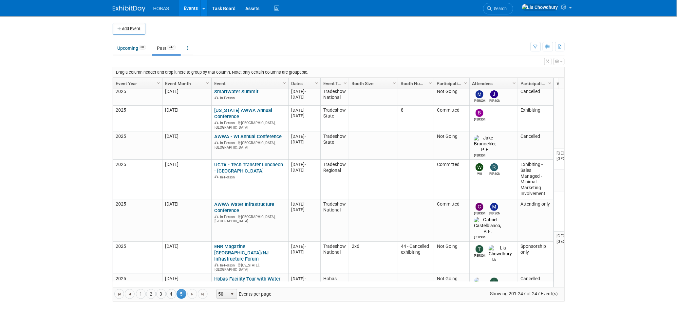
scroll to position [1309, 0]
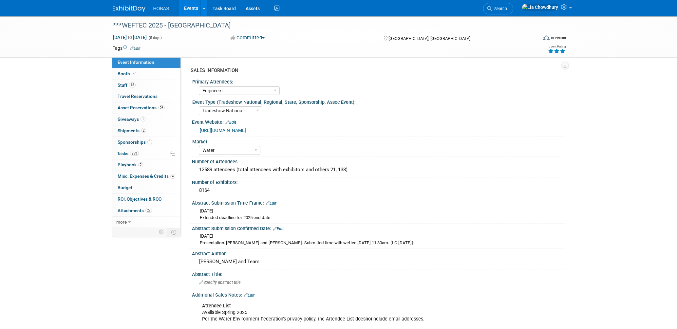
select select "Engineers"
select select "Tradeshow National"
select select "Water"
select select "Exhibiting and Sponsoring"
click at [237, 150] on select "Wastewater Water Water AND Wastewater Trenchless Hydro Power Irrigation Other" at bounding box center [230, 150] width 62 height 9
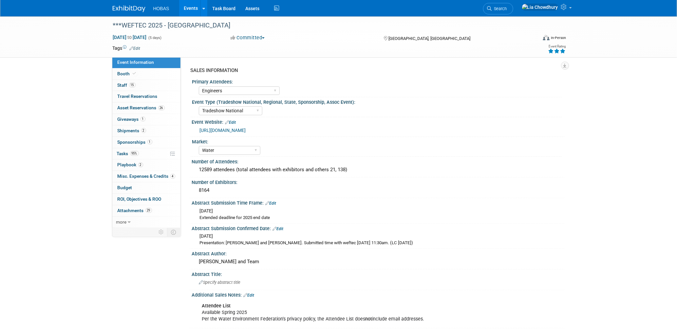
click at [436, 122] on div "Event Website: Edit" at bounding box center [378, 121] width 373 height 9
click at [241, 152] on select "Wastewater Water Water AND Wastewater Trenchless Hydro Power Irrigation Other" at bounding box center [230, 150] width 62 height 9
select select "Water AND Wastewater"
click at [199, 146] on select "Wastewater Water Water AND Wastewater Trenchless Hydro Power Irrigation Other" at bounding box center [230, 150] width 62 height 9
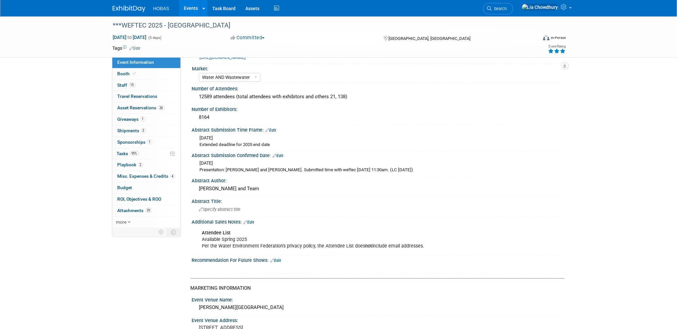
scroll to position [73, 0]
click at [187, 9] on link "Events" at bounding box center [191, 8] width 24 height 16
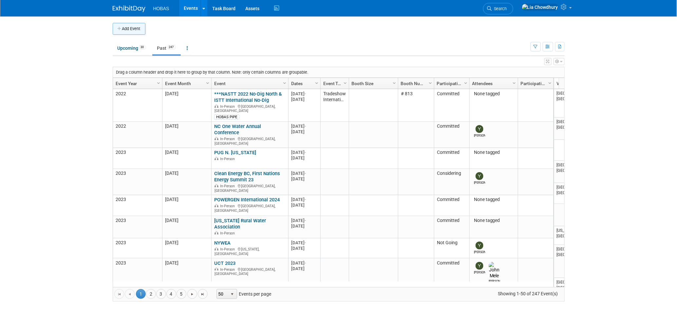
click at [130, 30] on button "Add Event" at bounding box center [129, 29] width 33 height 12
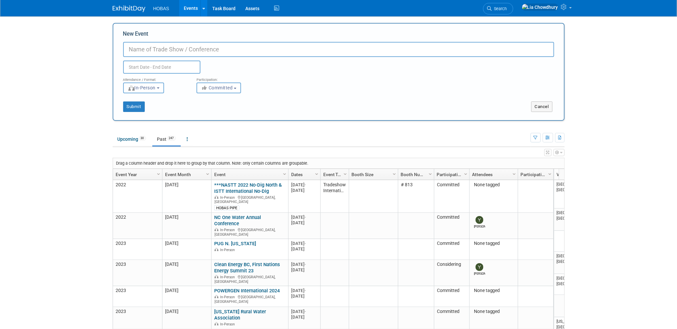
click at [164, 87] on button "In-Person" at bounding box center [143, 87] width 41 height 11
click at [268, 60] on div "Duplicate Event Warning" at bounding box center [338, 65] width 441 height 17
click at [231, 85] on span "Committed" at bounding box center [217, 87] width 32 height 5
click at [421, 58] on div "Duplicate Event Warning" at bounding box center [338, 65] width 441 height 17
click at [549, 106] on button "Cancel" at bounding box center [541, 106] width 21 height 10
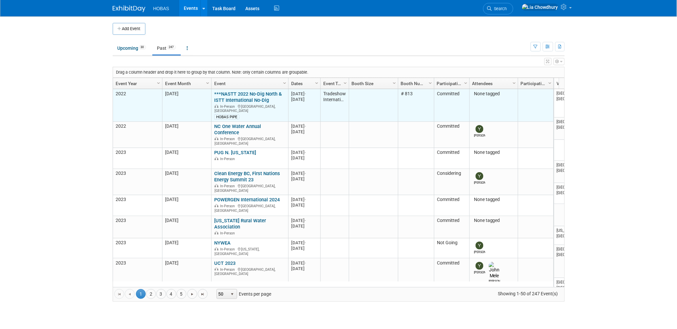
click at [239, 94] on link "***NASTT 2022 No-Dig North & ISTT International No-Dig" at bounding box center [247, 97] width 67 height 12
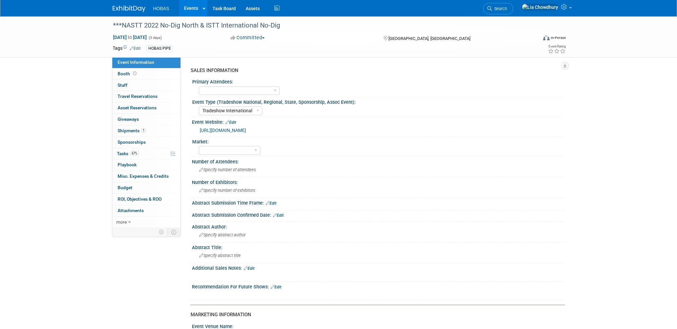
select select "Tradeshow International"
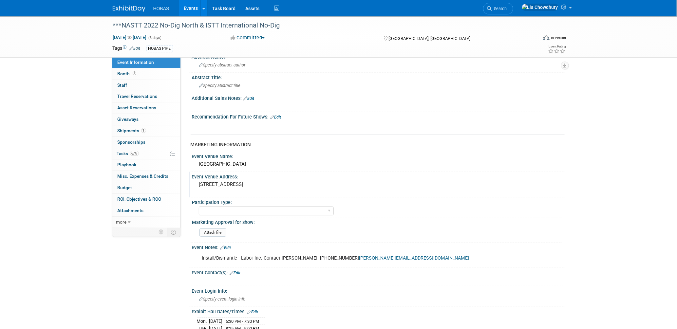
scroll to position [218, 0]
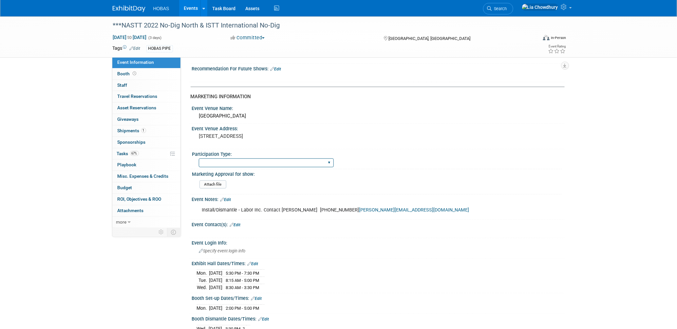
click at [257, 166] on select "Attending only Exhibiting Sponsorship only Exhibiting and Sponsoring Exhibiting…" at bounding box center [266, 162] width 135 height 9
click at [482, 199] on div "Event Notes: Edit" at bounding box center [378, 198] width 373 height 9
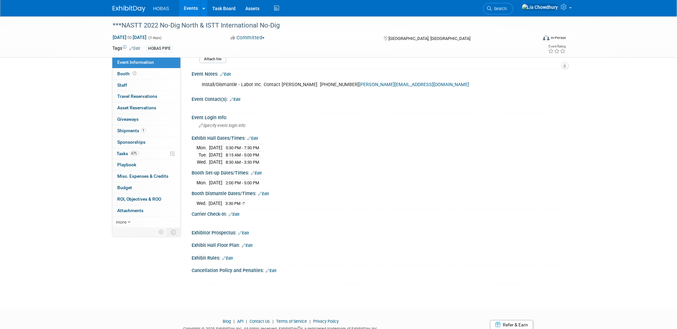
scroll to position [327, 0]
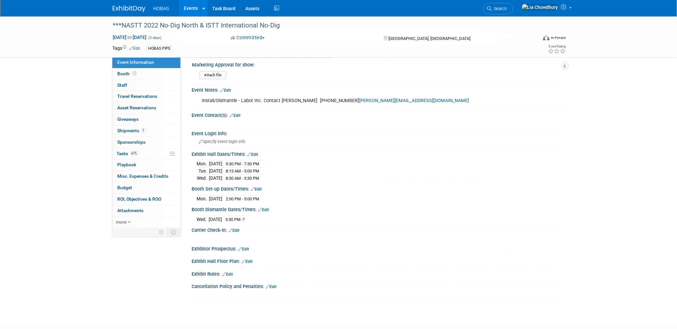
drag, startPoint x: 226, startPoint y: 157, endPoint x: 226, endPoint y: 165, distance: 7.5
click at [226, 165] on div "[DATE] 5:30 PM - 7:30 PM [DATE] 8:15 AM - 5:00 PM [DATE] 8:30 AM - 3:30 PM Save…" at bounding box center [378, 169] width 373 height 25
drag, startPoint x: 226, startPoint y: 165, endPoint x: 267, endPoint y: 166, distance: 41.3
click at [264, 166] on tbody "[DATE] 5:30 PM - 7:30 PM [DATE] 8:15 AM - 5:00 PM [DATE] 8:30 AM - 3:30 PM" at bounding box center [231, 170] width 68 height 21
click at [303, 140] on div "Specify event login info" at bounding box center [378, 142] width 363 height 10
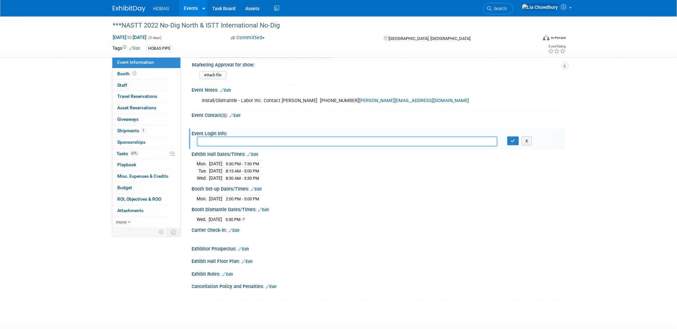
click at [301, 178] on div "[DATE] 5:30 PM - 7:30 PM [DATE] 8:15 AM - 5:00 PM [DATE] 8:30 AM - 3:30 PM" at bounding box center [378, 169] width 363 height 23
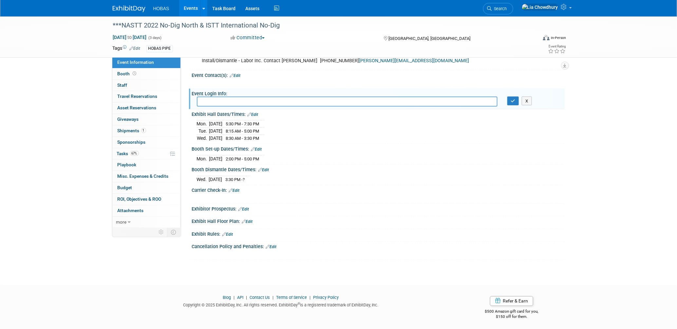
scroll to position [368, 0]
click at [135, 72] on icon at bounding box center [135, 74] width 4 height 4
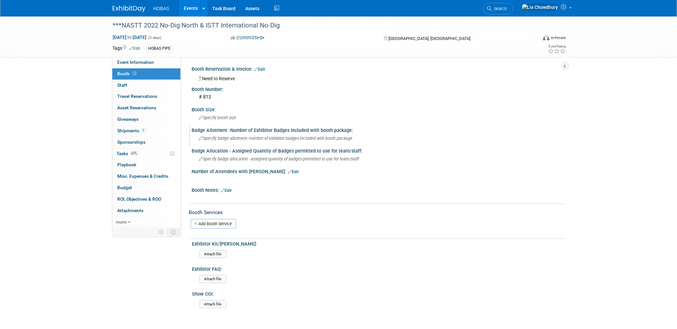
click at [258, 141] on div "Badge Allotment -Number of Exhibitor Badges included with booth package: Specif…" at bounding box center [376, 135] width 375 height 21
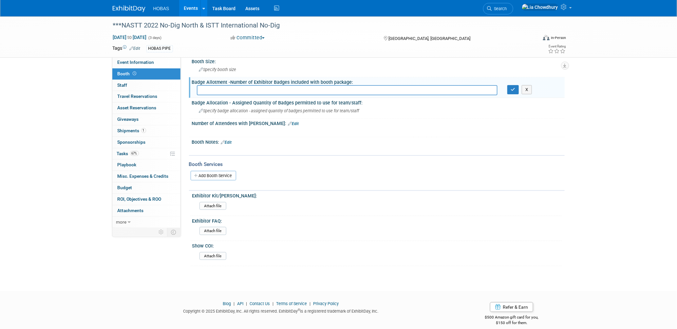
scroll to position [50, 0]
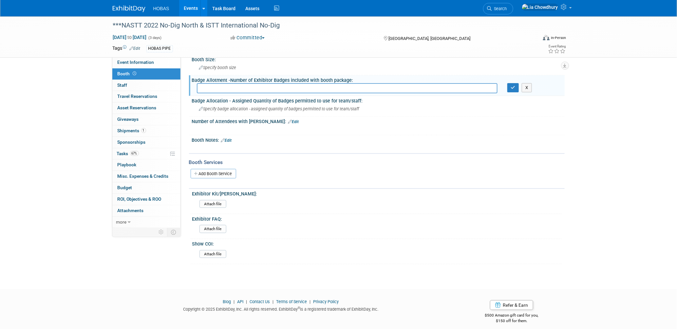
click at [384, 129] on div at bounding box center [344, 129] width 295 height 7
click at [298, 153] on div "Booth Services Add Booth Service" at bounding box center [376, 171] width 375 height 36
click at [247, 9] on link "Assets" at bounding box center [253, 8] width 24 height 16
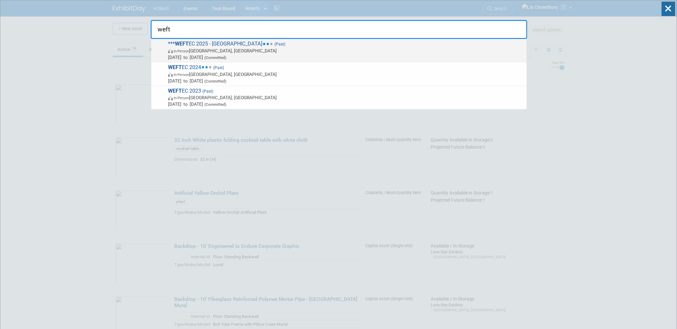
type input "weft"
click at [262, 45] on span at bounding box center [267, 44] width 11 height 3
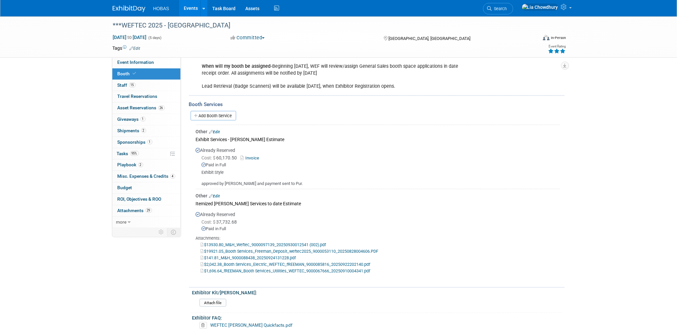
scroll to position [182, 0]
click at [128, 85] on span "Staff 15" at bounding box center [127, 84] width 18 height 5
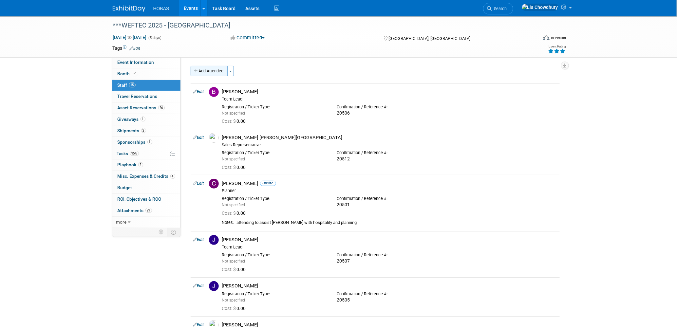
click at [218, 73] on button "Add Attendee" at bounding box center [209, 71] width 37 height 10
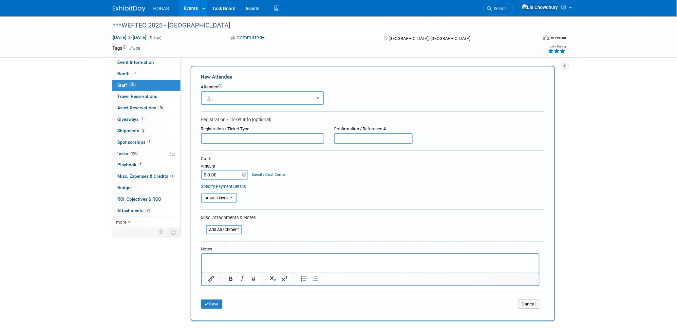
click at [246, 93] on button "button" at bounding box center [262, 97] width 123 height 13
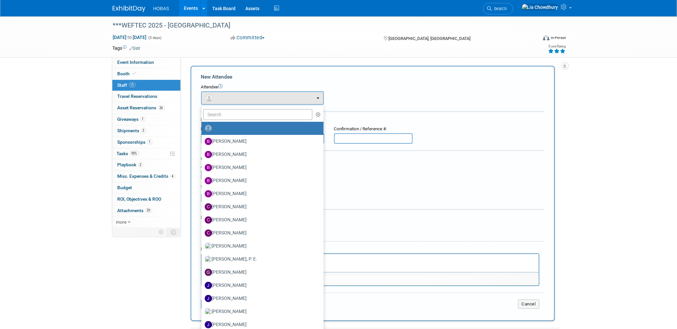
click at [420, 79] on div "New Attendee" at bounding box center [372, 76] width 343 height 7
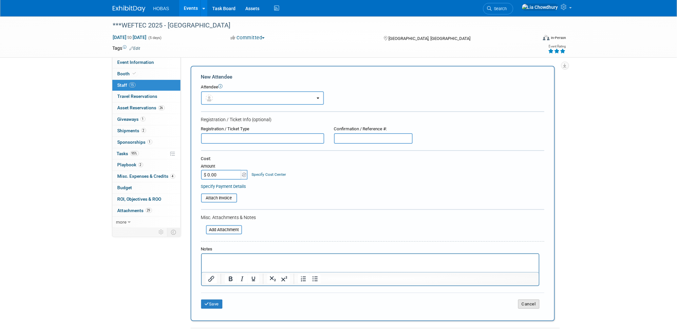
click at [530, 300] on button "Cancel" at bounding box center [528, 304] width 21 height 9
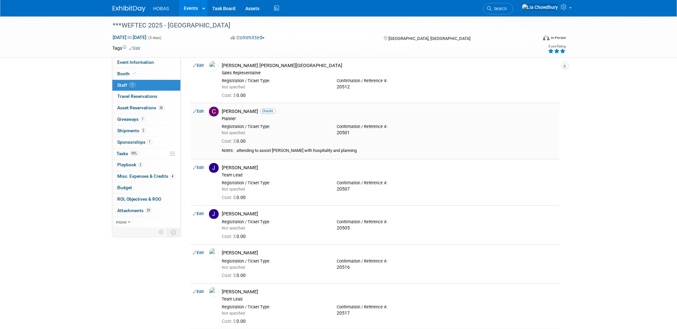
scroll to position [109, 0]
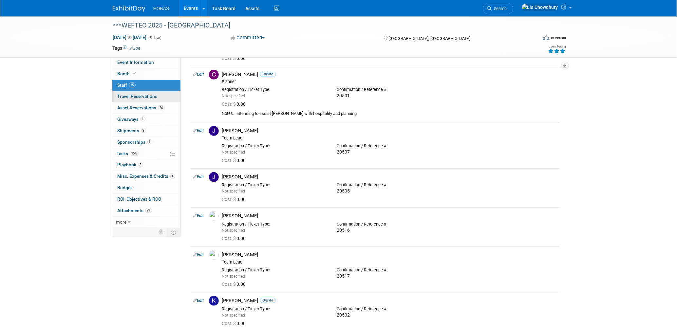
click at [140, 98] on span "Travel Reservations 0" at bounding box center [138, 96] width 40 height 5
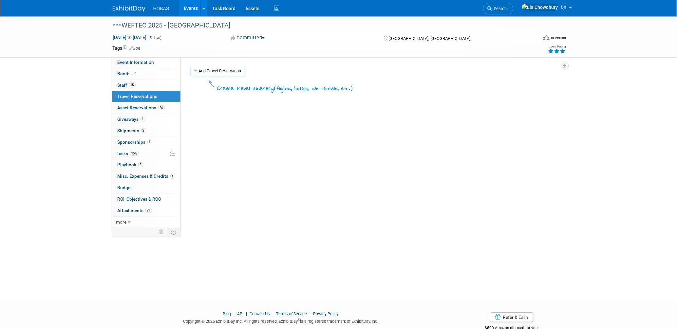
click at [224, 72] on link "Add Travel Reservation" at bounding box center [218, 71] width 55 height 10
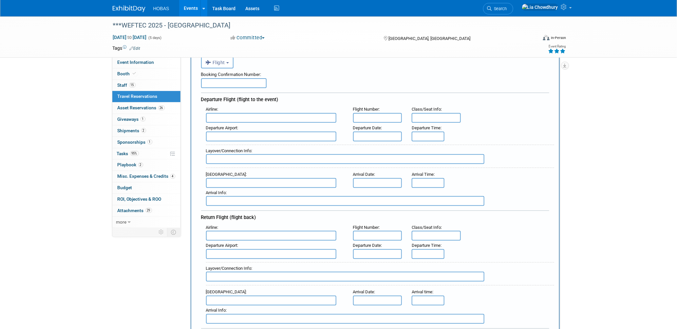
scroll to position [36, 0]
drag, startPoint x: 601, startPoint y: 117, endPoint x: 598, endPoint y: 117, distance: 3.3
drag, startPoint x: 598, startPoint y: 117, endPoint x: 155, endPoint y: 106, distance: 442.7
click at [155, 106] on span "Asset Reservations 26" at bounding box center [141, 107] width 47 height 5
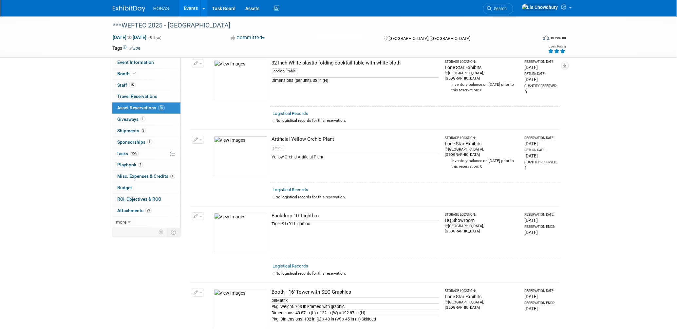
scroll to position [0, 0]
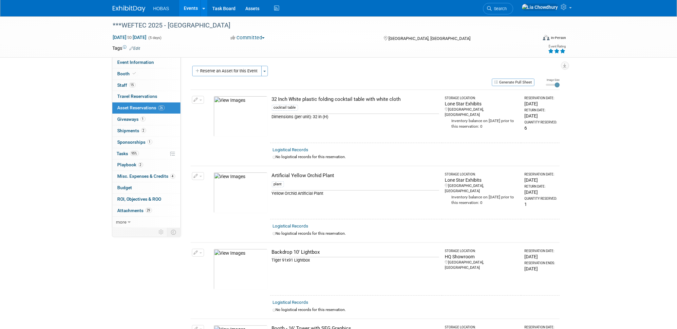
click at [232, 73] on button "Reserve an Asset for this Event" at bounding box center [226, 71] width 69 height 10
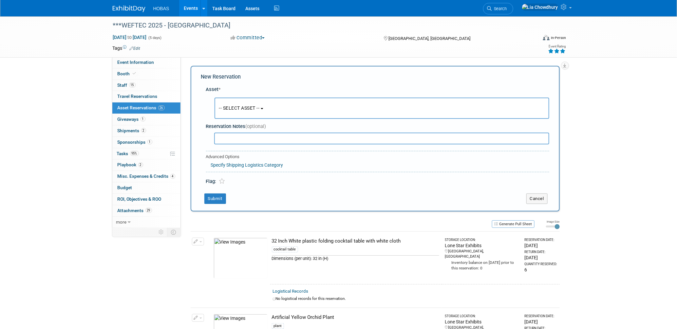
scroll to position [6, 0]
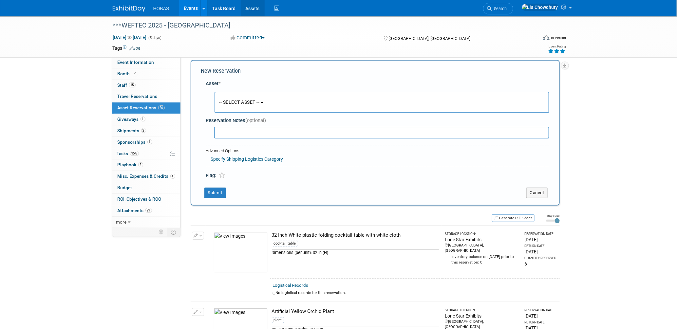
click at [253, 7] on link "Assets" at bounding box center [253, 8] width 24 height 16
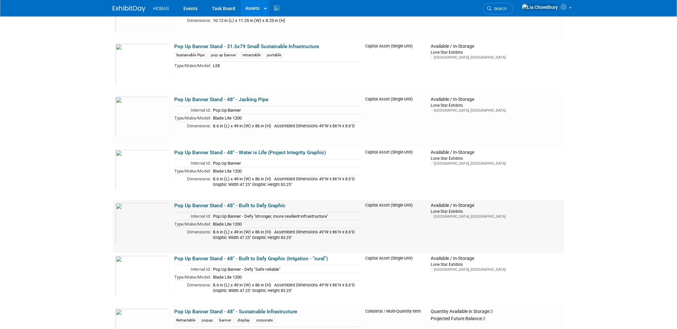
scroll to position [1600, 0]
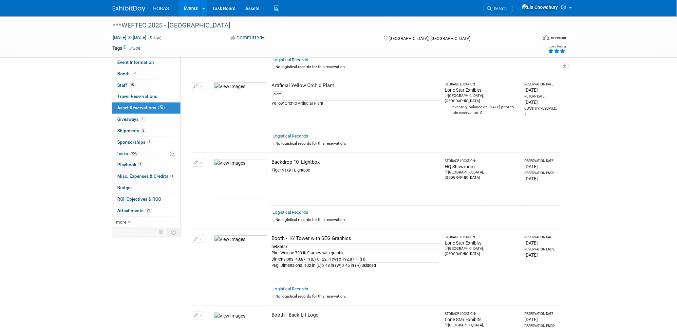
scroll to position [73, 0]
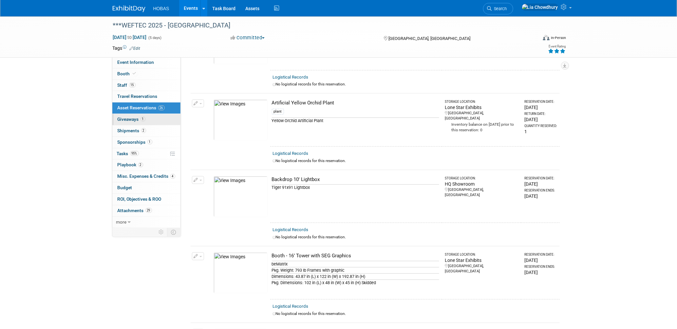
click at [138, 119] on span "Giveaways 1" at bounding box center [132, 119] width 28 height 5
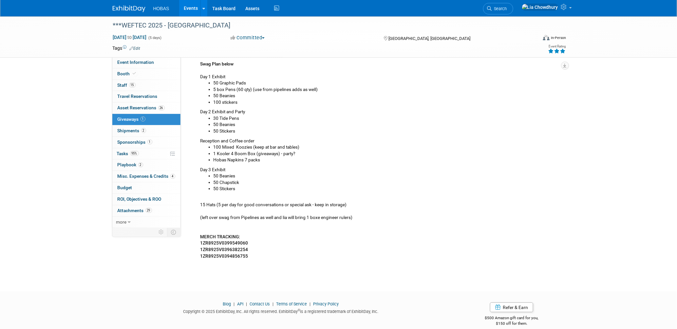
scroll to position [238, 0]
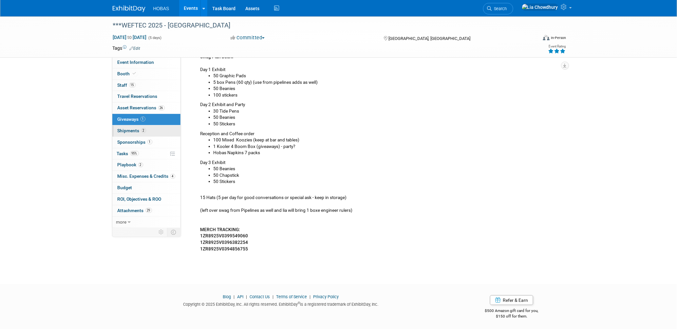
click at [134, 131] on span "Shipments 2" at bounding box center [132, 130] width 28 height 5
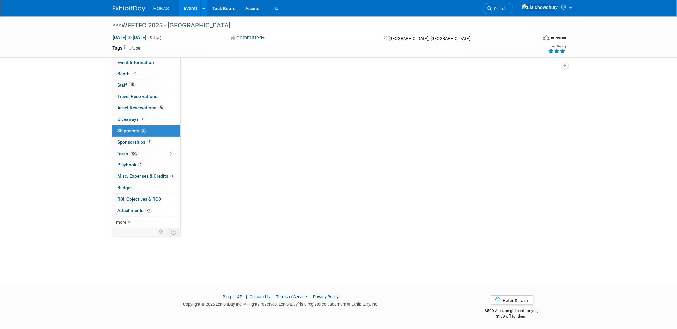
scroll to position [0, 0]
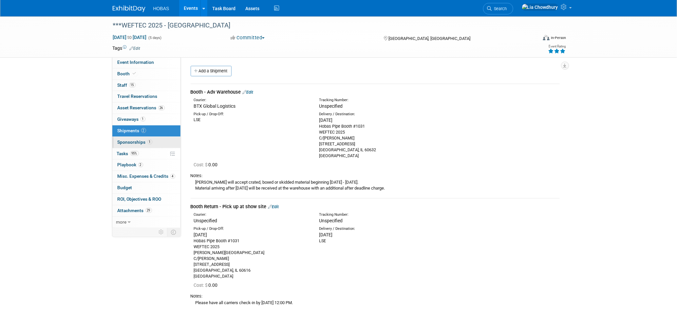
click at [147, 141] on span "1" at bounding box center [149, 141] width 5 height 5
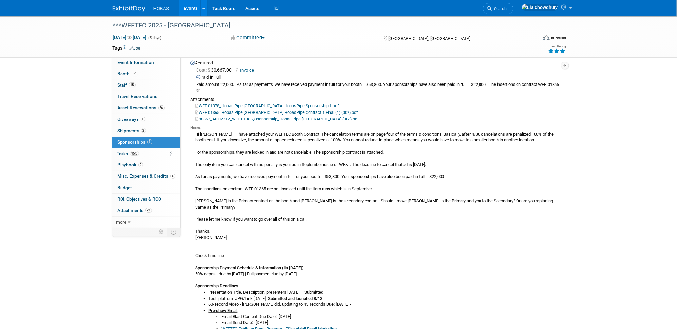
scroll to position [109, 0]
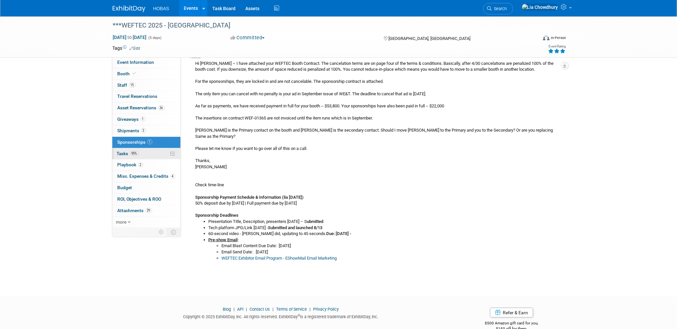
click at [135, 150] on link "95% Tasks 95%" at bounding box center [146, 153] width 68 height 11
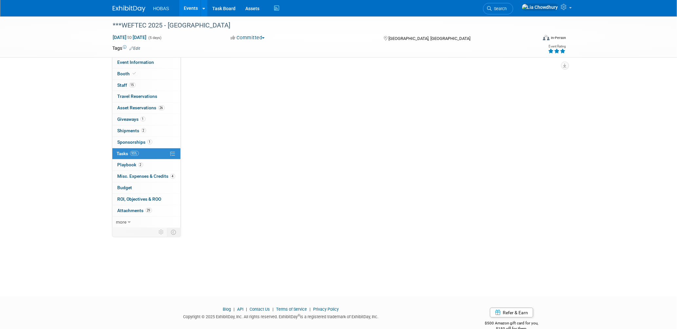
scroll to position [0, 0]
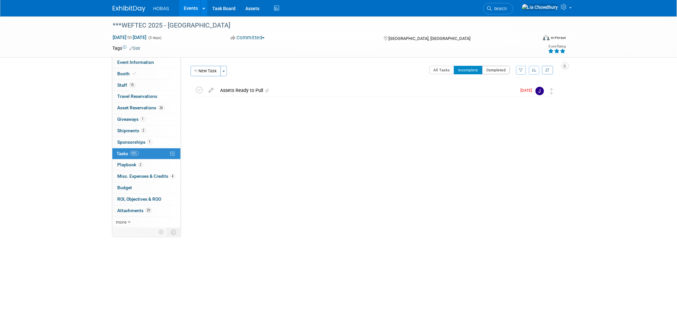
click at [489, 69] on button "Completed" at bounding box center [496, 70] width 28 height 9
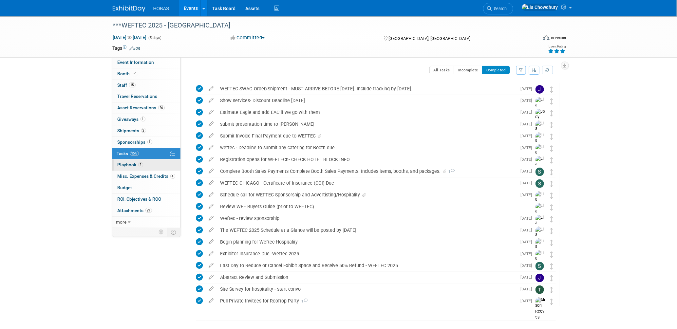
click at [138, 166] on span "2" at bounding box center [140, 164] width 5 height 5
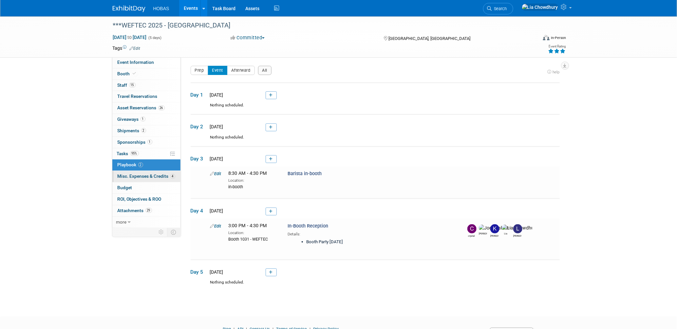
click at [142, 173] on link "4 Misc. Expenses & Credits 4" at bounding box center [146, 176] width 68 height 11
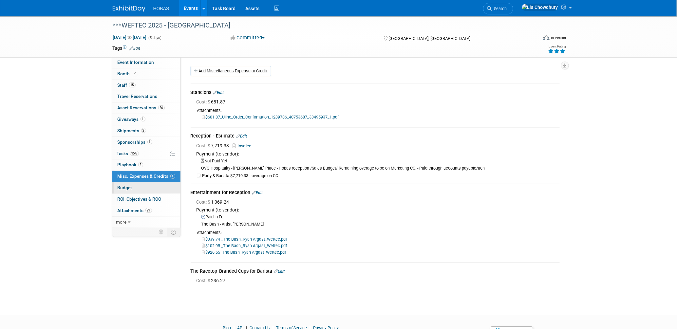
click at [125, 185] on span "Budget" at bounding box center [125, 187] width 15 height 5
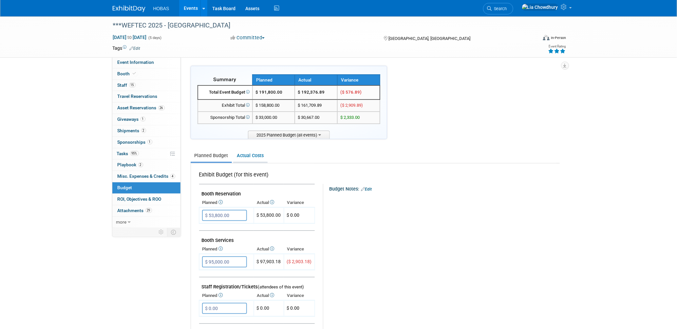
click at [257, 155] on link "Actual Costs" at bounding box center [250, 156] width 34 height 12
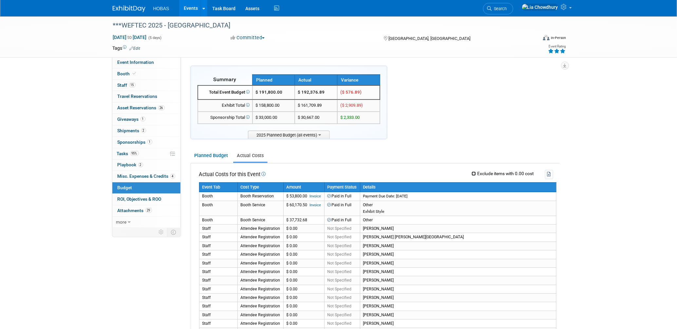
click at [472, 172] on input "Exclude items with 0.00 cost" at bounding box center [473, 174] width 4 height 4
checkbox input "true"
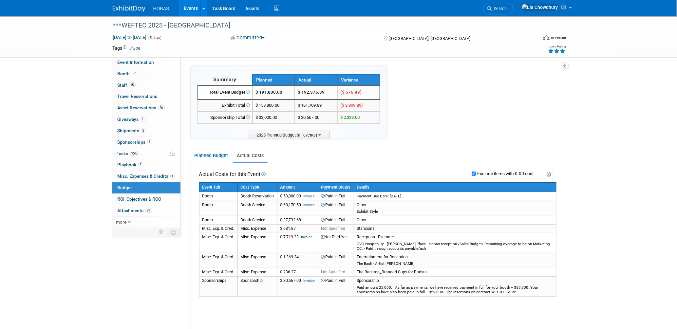
drag, startPoint x: 468, startPoint y: 113, endPoint x: 469, endPoint y: 109, distance: 3.7
click at [469, 110] on div "Summary Planned Actual Variance X" at bounding box center [375, 278] width 369 height 425
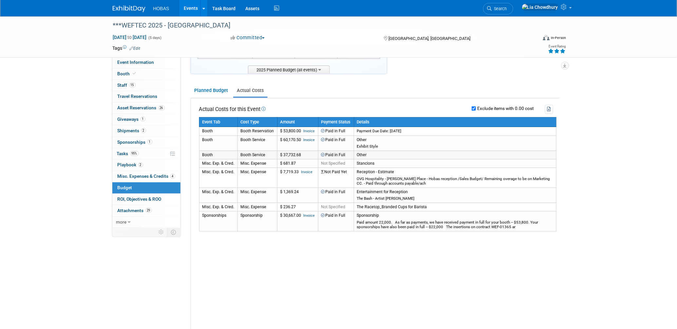
scroll to position [73, 0]
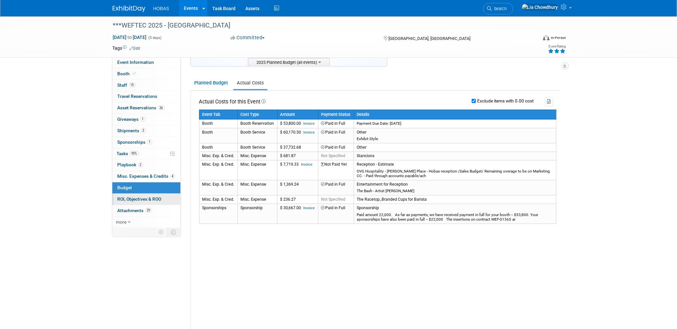
click at [133, 195] on link "0 ROI, Objectives & ROO 0" at bounding box center [146, 199] width 68 height 11
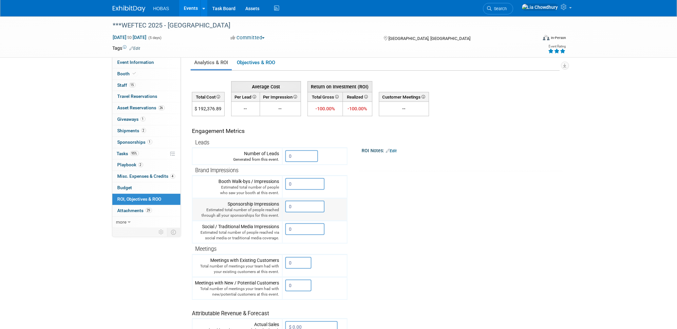
scroll to position [0, 0]
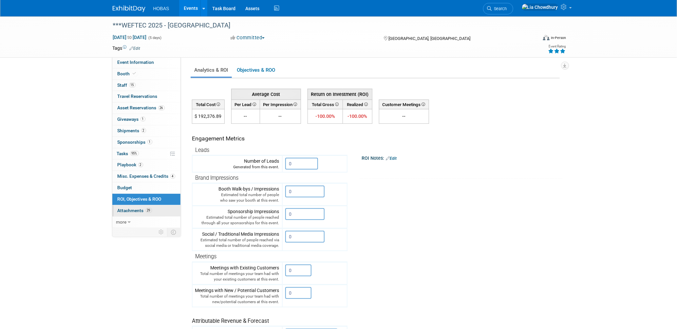
click at [137, 209] on span "Attachments 29" at bounding box center [135, 210] width 34 height 5
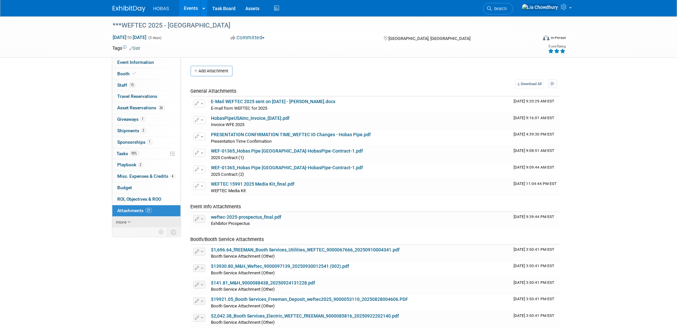
click at [125, 225] on span "more" at bounding box center [121, 221] width 10 height 5
click at [127, 231] on span "Event Binder (.pdf export)" at bounding box center [144, 232] width 52 height 5
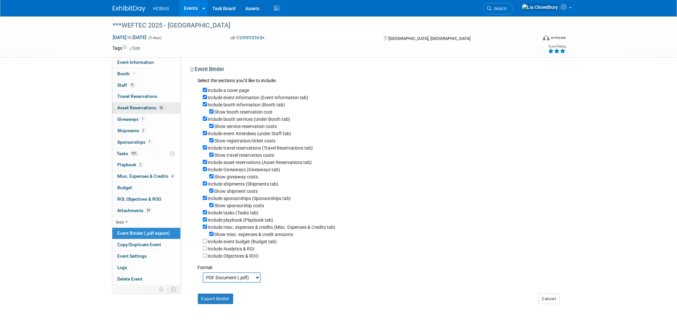
click at [147, 108] on span "Asset Reservations 26" at bounding box center [141, 107] width 47 height 5
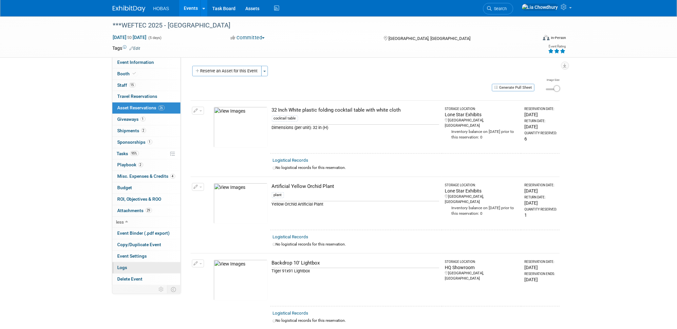
click at [125, 267] on span "Logs" at bounding box center [123, 267] width 10 height 5
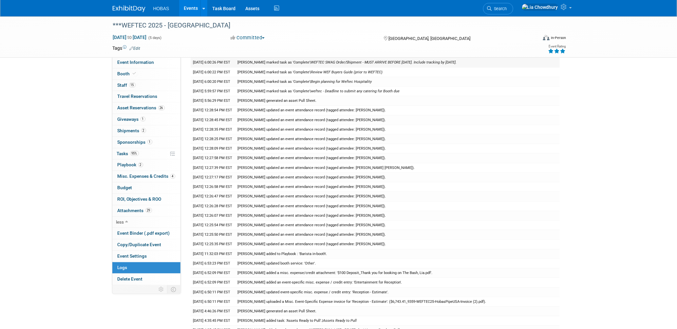
scroll to position [327, 0]
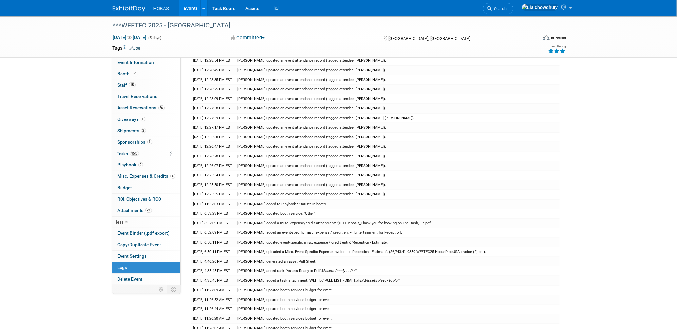
click at [187, 10] on link "Events" at bounding box center [191, 8] width 24 height 16
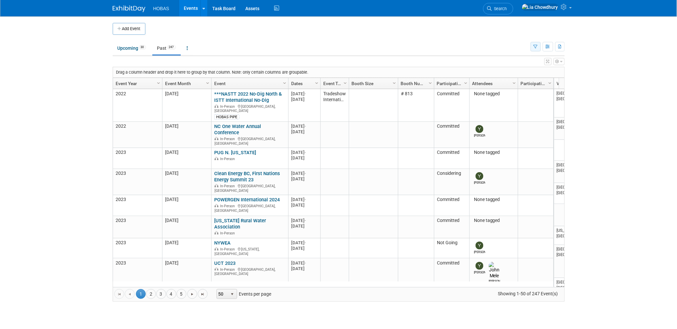
click at [531, 46] on button "button" at bounding box center [535, 46] width 10 height 9
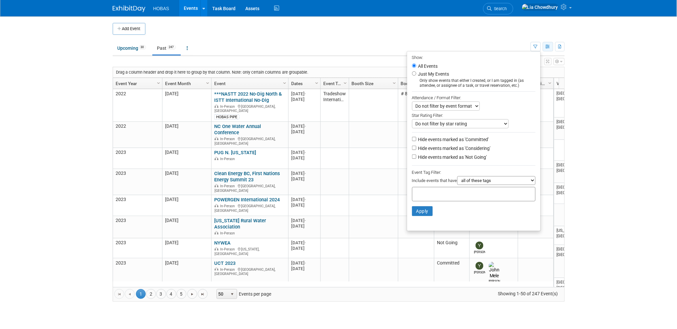
click at [552, 46] on button "button" at bounding box center [547, 46] width 10 height 9
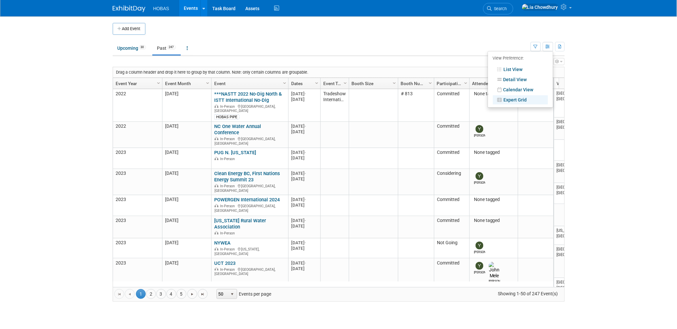
click at [608, 54] on body "HOBAS Events Add Event Bulk Upload Events Shareable Event Boards Recently Viewe…" at bounding box center [338, 164] width 677 height 329
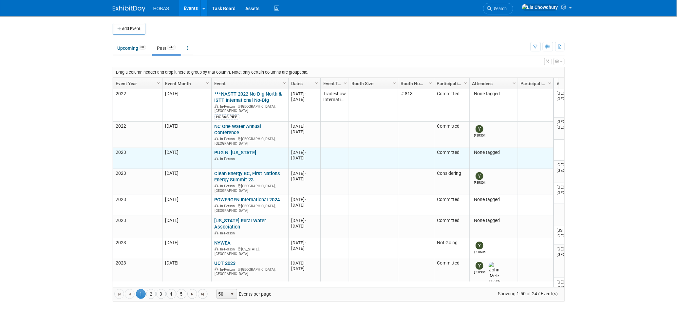
scroll to position [87, 0]
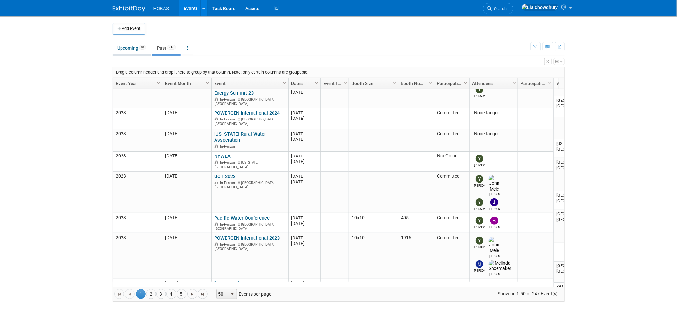
click at [132, 50] on link "Upcoming 30" at bounding box center [132, 48] width 38 height 12
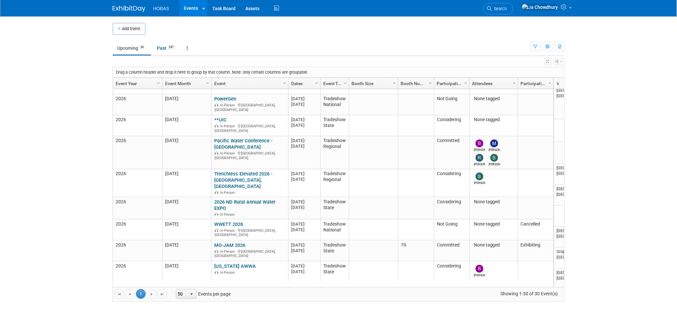
scroll to position [478, 0]
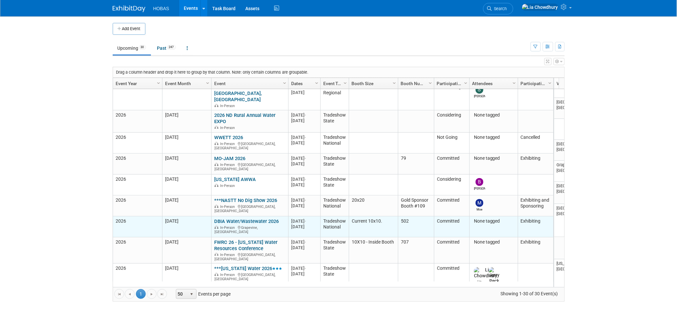
click at [241, 218] on link "DBIA Water/Wastewater 2026" at bounding box center [246, 221] width 64 height 6
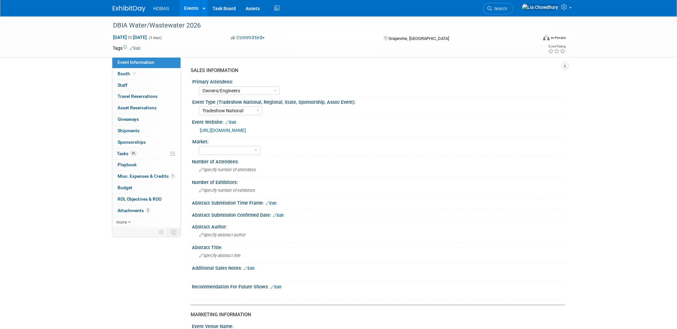
select select "Owners/Engineers"
select select "Tradeshow National"
select select "Exhibiting"
click at [190, 10] on link "Events" at bounding box center [191, 8] width 24 height 16
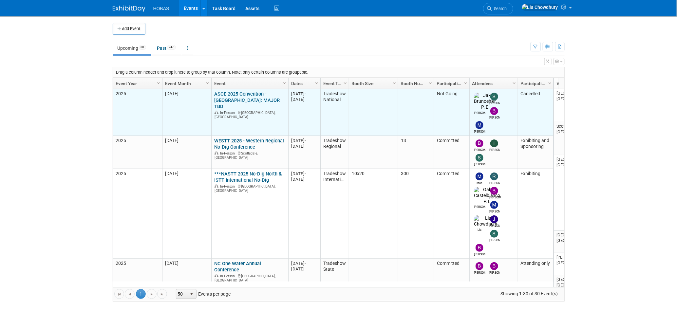
click at [234, 97] on link "ASCE 2025 Convention - [GEOGRAPHIC_DATA]: MAJOR TBD" at bounding box center [246, 100] width 65 height 18
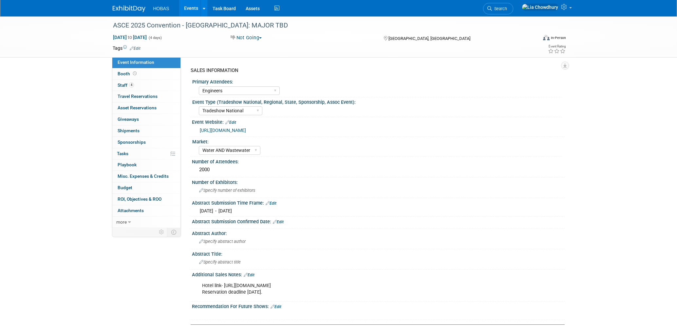
select select "Engineers"
select select "Tradeshow National"
select select "Water AND Wastewater"
select select "Cancelled"
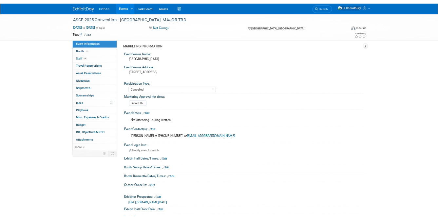
scroll to position [291, 0]
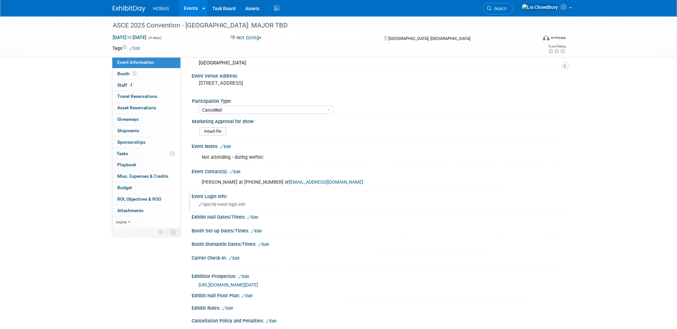
click at [228, 202] on span "Specify event login info" at bounding box center [222, 204] width 46 height 5
